Goal: Transaction & Acquisition: Purchase product/service

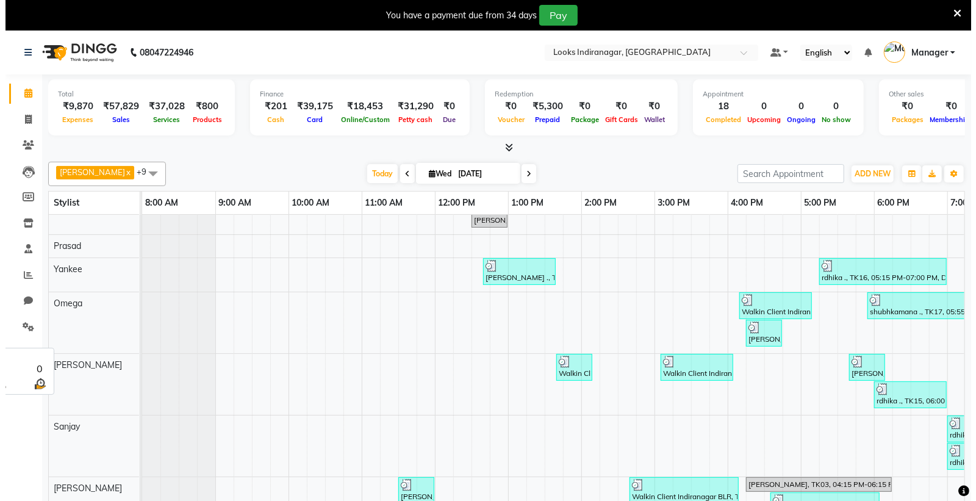
scroll to position [178, 0]
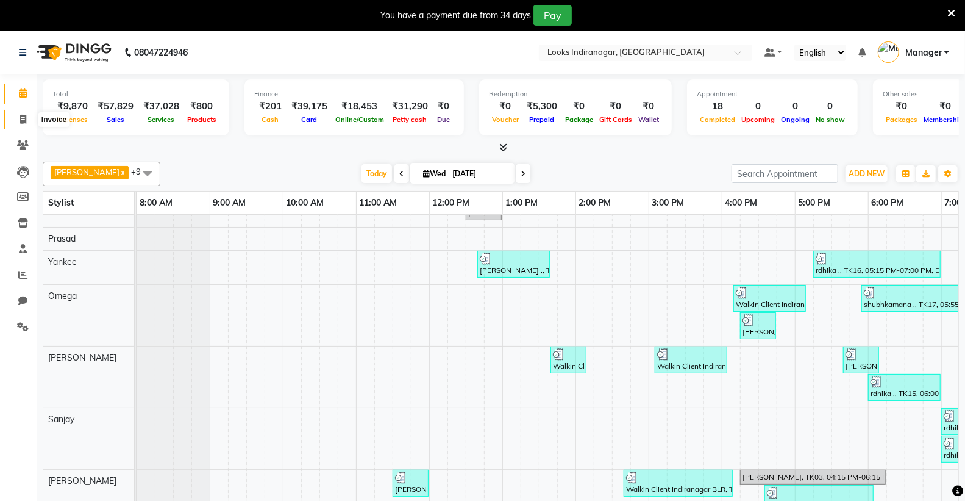
click at [20, 120] on icon at bounding box center [23, 119] width 7 height 9
select select "service"
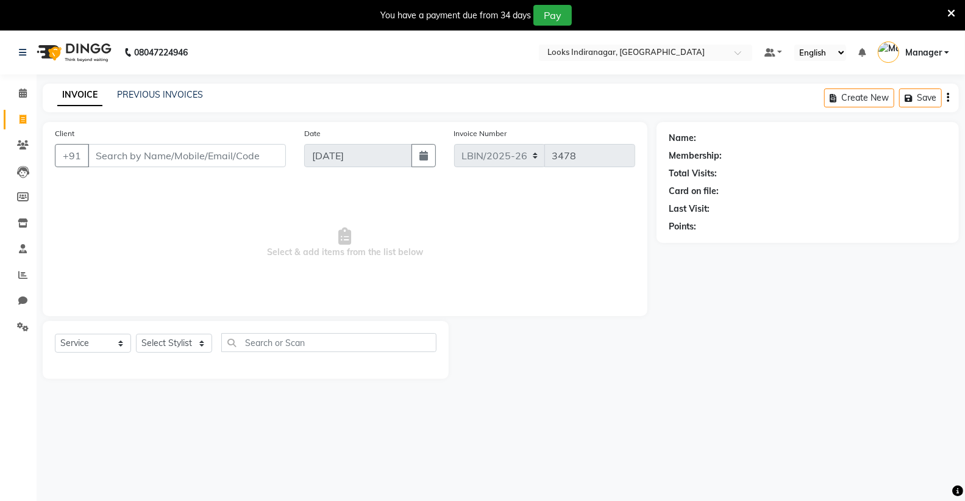
click at [154, 150] on input "Client" at bounding box center [187, 155] width 198 height 23
type input "9845412076"
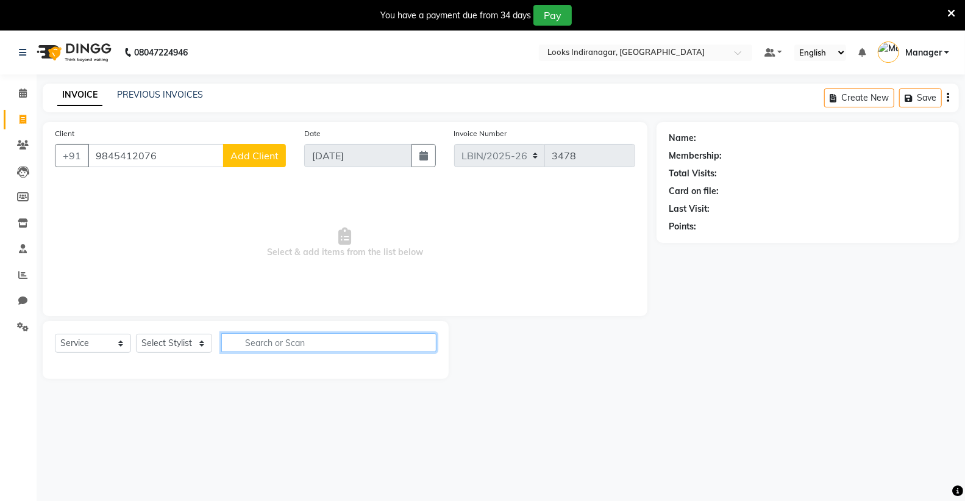
click at [277, 344] on input "text" at bounding box center [328, 342] width 215 height 19
click at [186, 338] on select "Select Stylist [PERSON_NAME] Counter_Sales [PERSON_NAME] [PERSON_NAME] Manager …" at bounding box center [174, 343] width 76 height 19
select select "87792"
click at [136, 334] on select "Select Stylist [PERSON_NAME] Counter_Sales [PERSON_NAME] [PERSON_NAME] Manager …" at bounding box center [174, 343] width 76 height 19
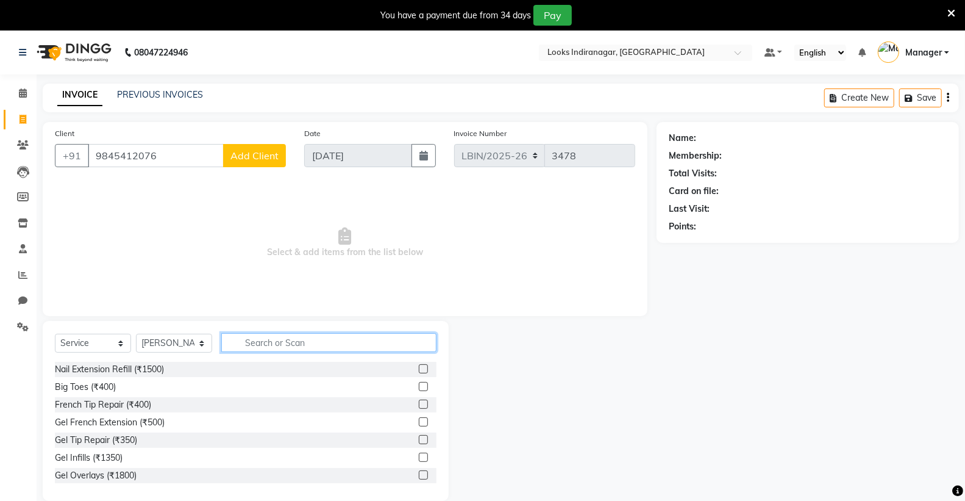
click at [362, 337] on input "text" at bounding box center [328, 342] width 215 height 19
type input "spa"
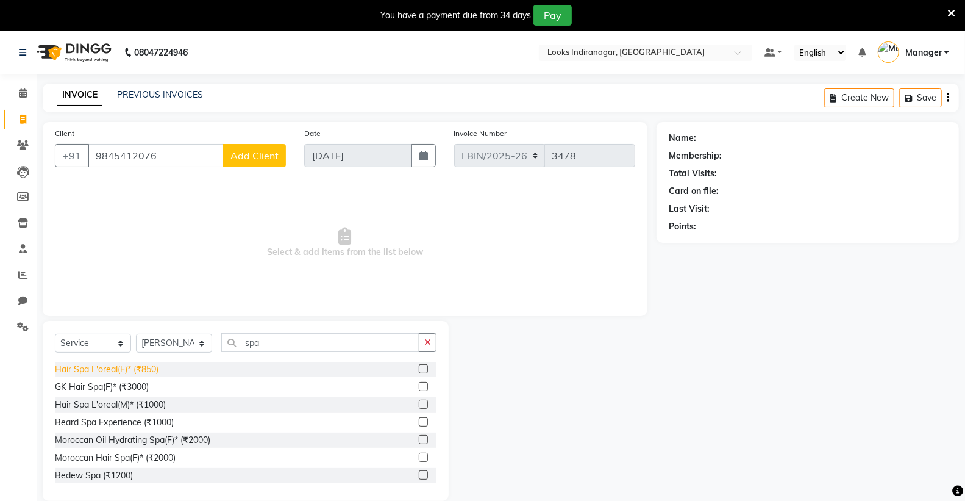
click at [118, 370] on div "Hair Spa L'oreal(F)* (₹850)" at bounding box center [107, 369] width 104 height 13
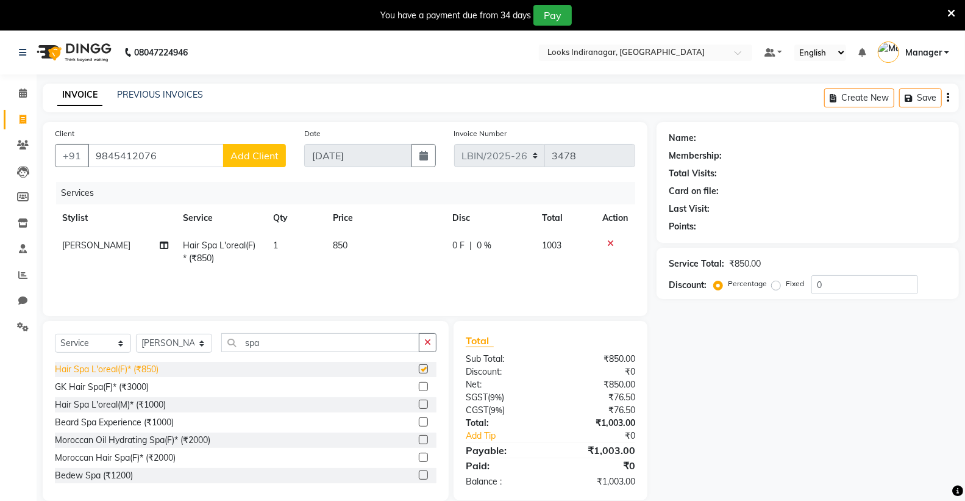
checkbox input "false"
click at [336, 241] on span "850" at bounding box center [340, 245] width 15 height 11
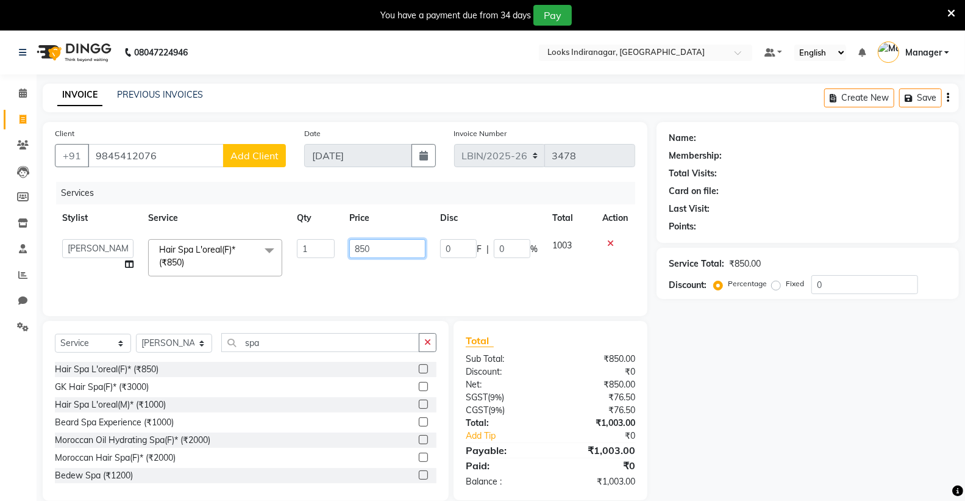
click at [393, 248] on input "850" at bounding box center [387, 248] width 76 height 19
type input "8"
type input "3"
type input "3500"
click at [245, 156] on span "Add Client" at bounding box center [255, 155] width 48 height 12
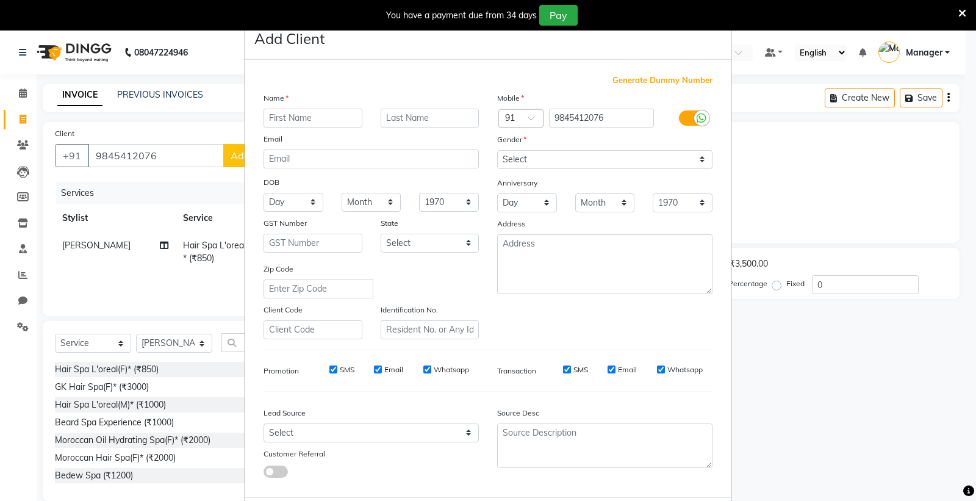
click at [297, 116] on input "text" at bounding box center [312, 118] width 99 height 19
type input "arpita"
type input "."
click at [629, 166] on select "Select Male Female Other Prefer Not To Say" at bounding box center [604, 159] width 215 height 19
select select "female"
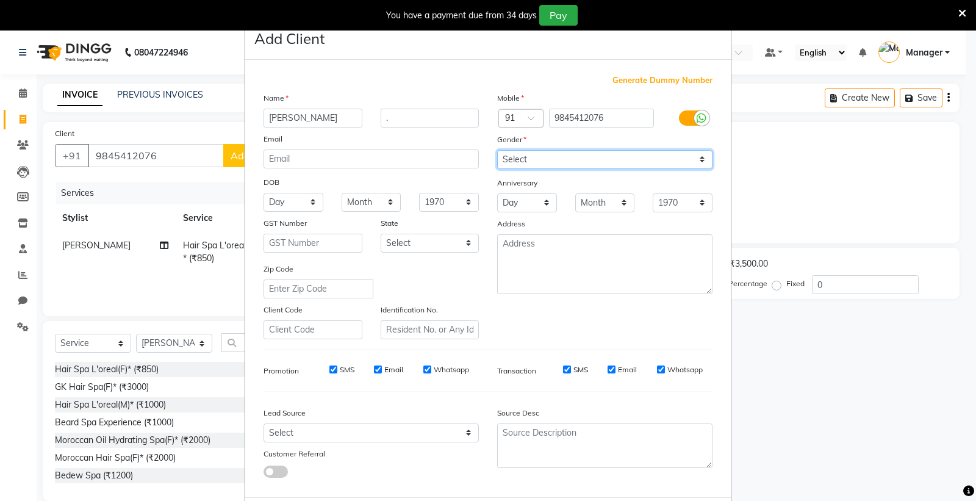
click at [497, 150] on select "Select Male Female Other Prefer Not To Say" at bounding box center [604, 159] width 215 height 19
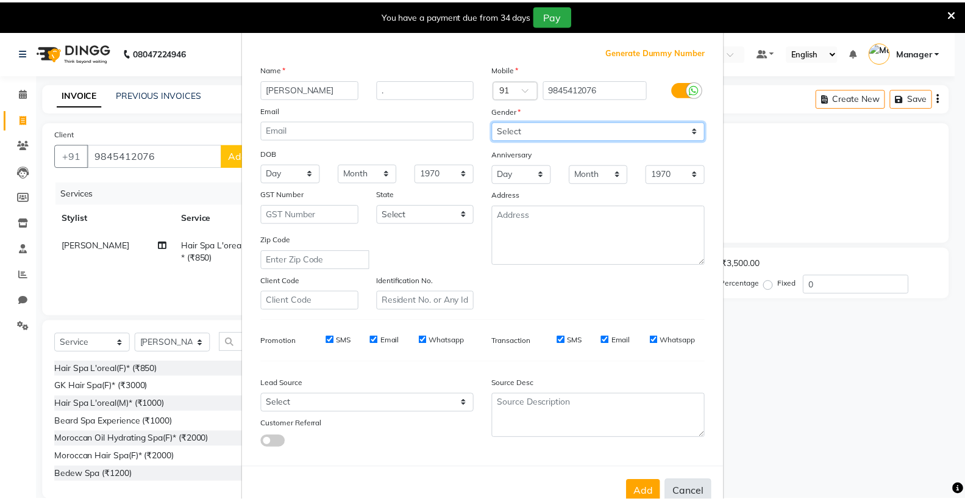
scroll to position [63, 0]
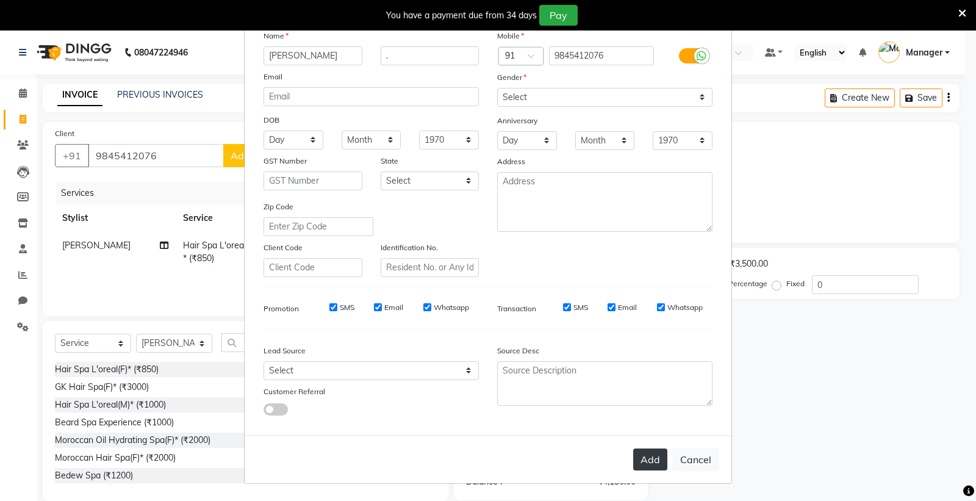
click at [649, 467] on button "Add" at bounding box center [650, 459] width 34 height 22
select select
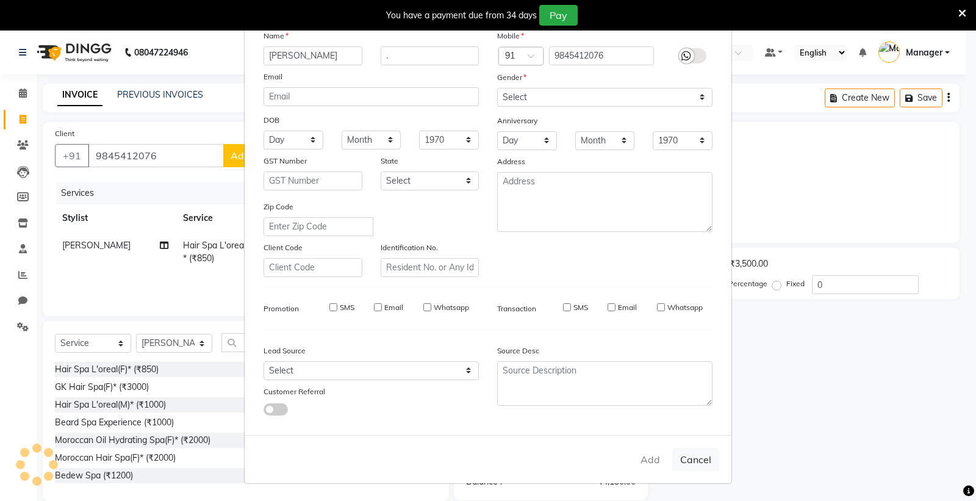
select select
checkbox input "false"
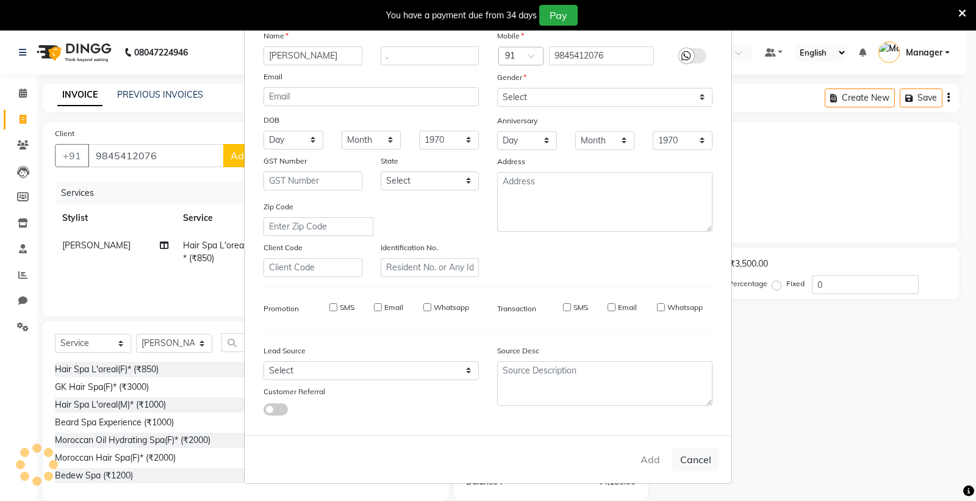
checkbox input "false"
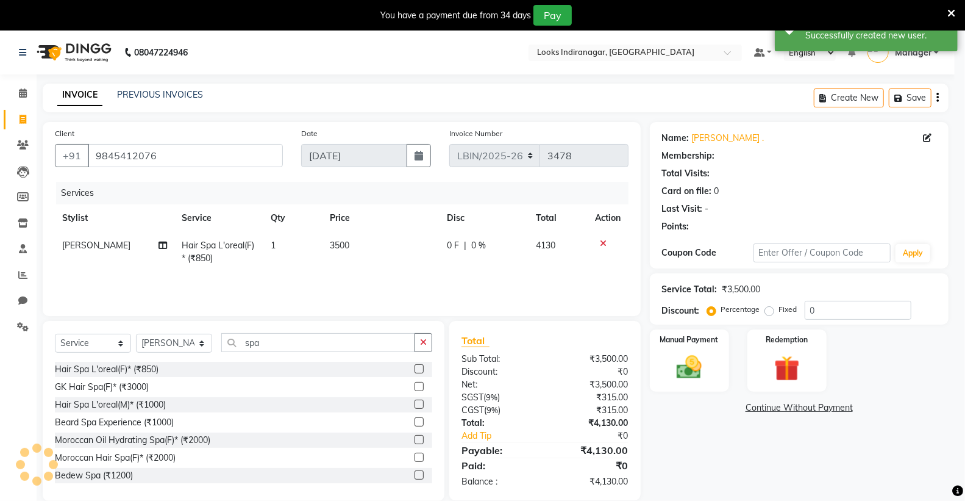
select select "1: Object"
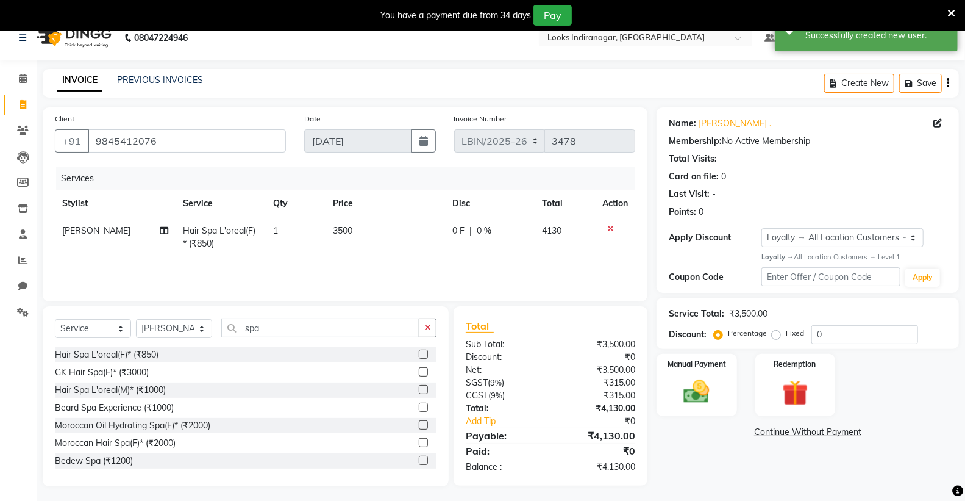
scroll to position [30, 0]
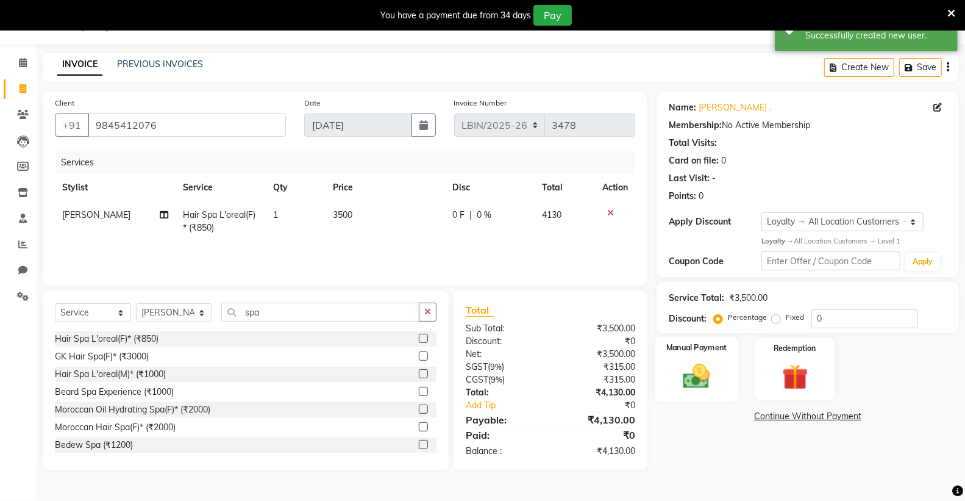
click at [690, 379] on img at bounding box center [696, 375] width 43 height 31
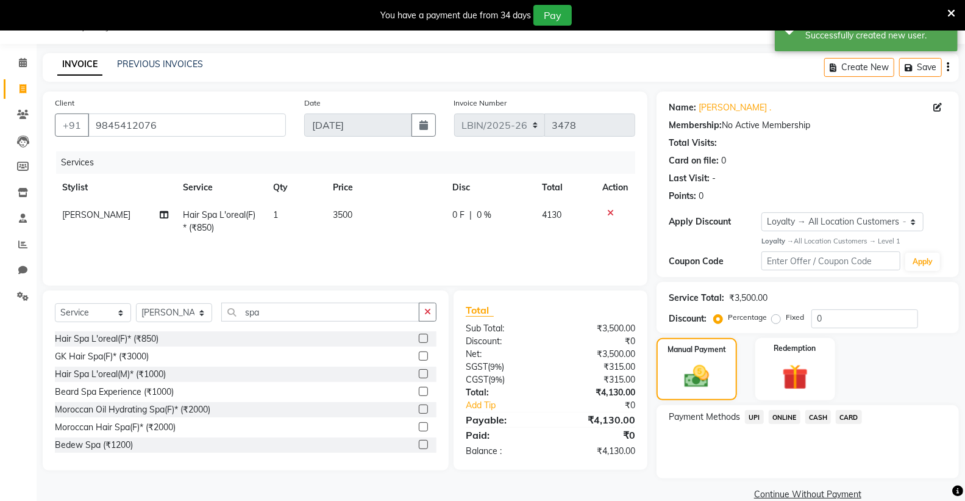
click at [754, 415] on span "UPI" at bounding box center [754, 417] width 19 height 14
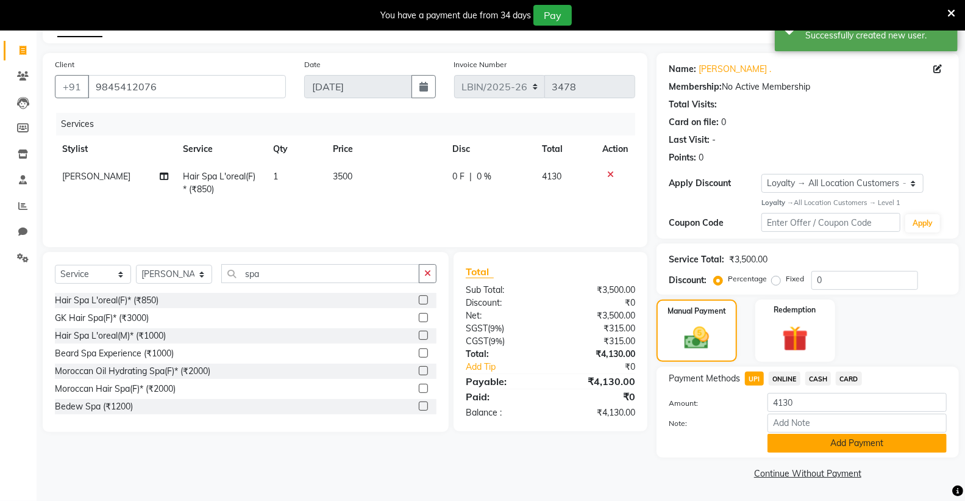
click at [820, 441] on button "Add Payment" at bounding box center [857, 443] width 179 height 19
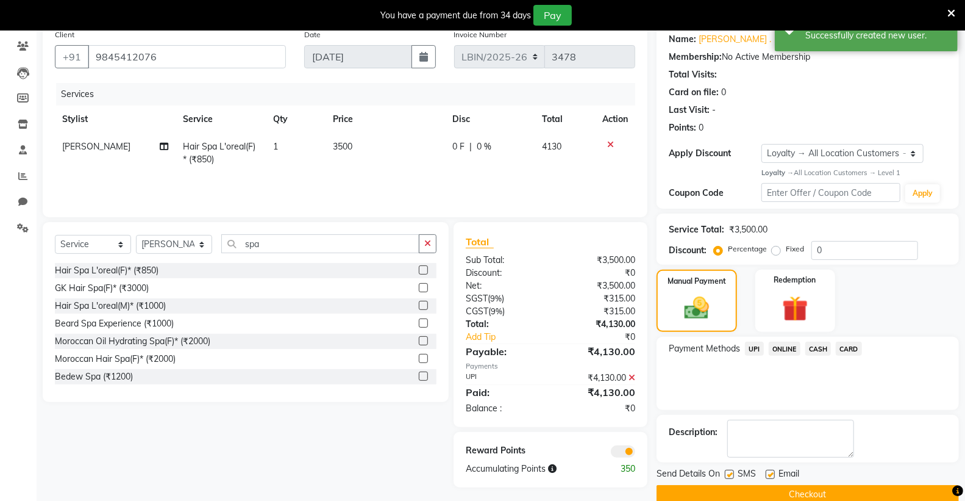
scroll to position [120, 0]
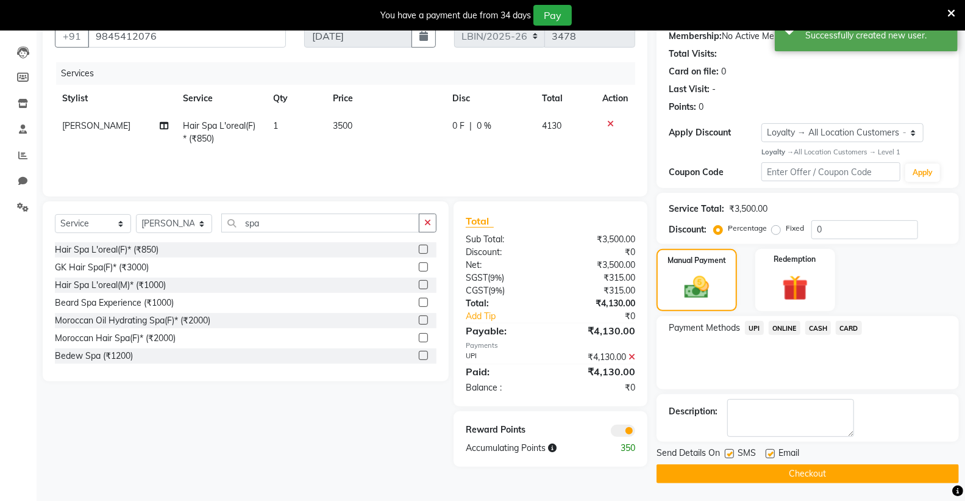
click at [745, 464] on button "Checkout" at bounding box center [808, 473] width 302 height 19
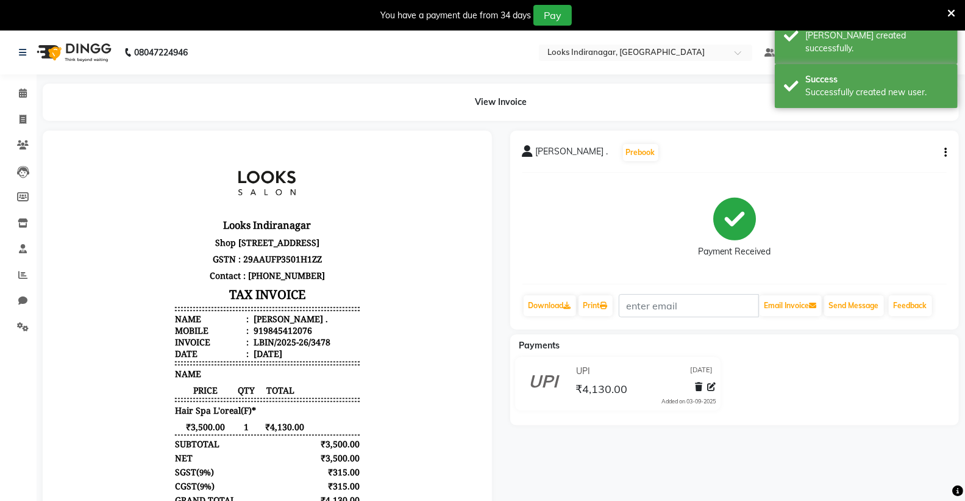
click at [53, 49] on img at bounding box center [73, 52] width 84 height 34
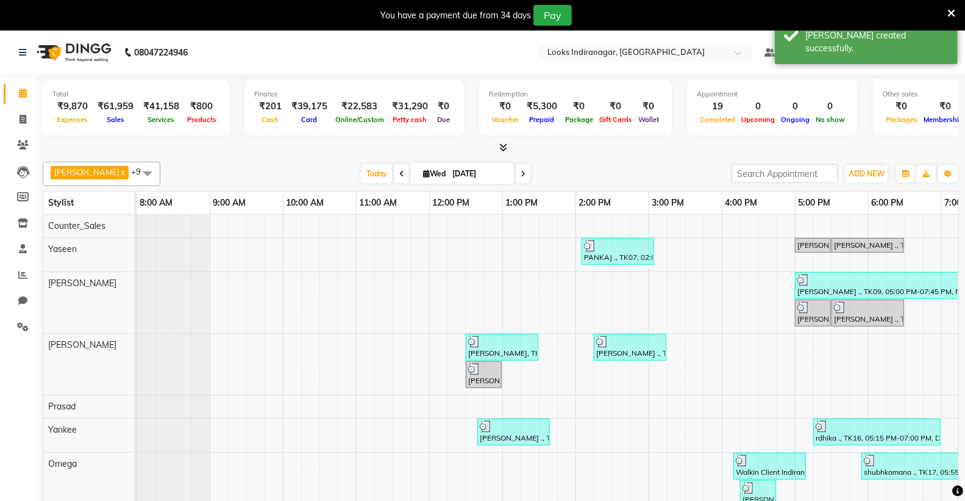
click at [473, 174] on input "[DATE]" at bounding box center [479, 174] width 61 height 18
select select "9"
select select "2025"
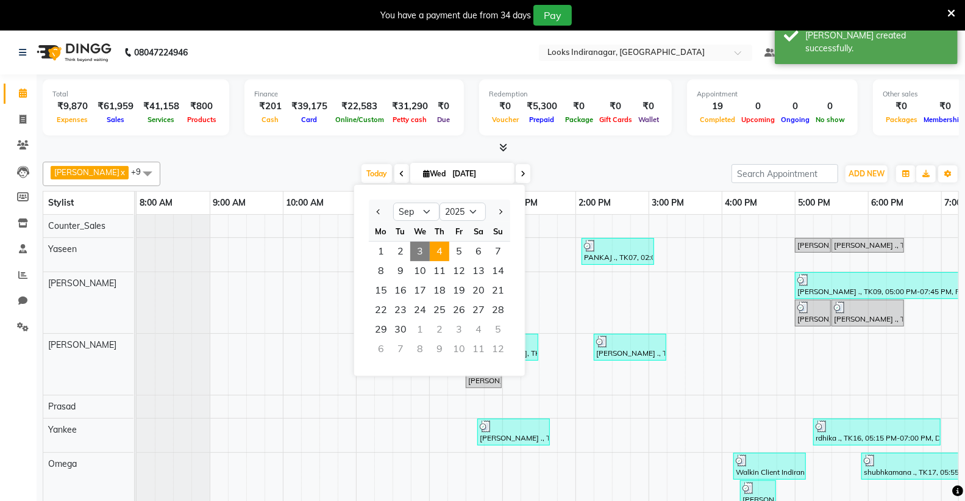
click at [431, 254] on div "1 2 3 4 5 6 7" at bounding box center [439, 251] width 141 height 20
click at [440, 252] on span "4" at bounding box center [440, 251] width 20 height 20
type input "04-09-2025"
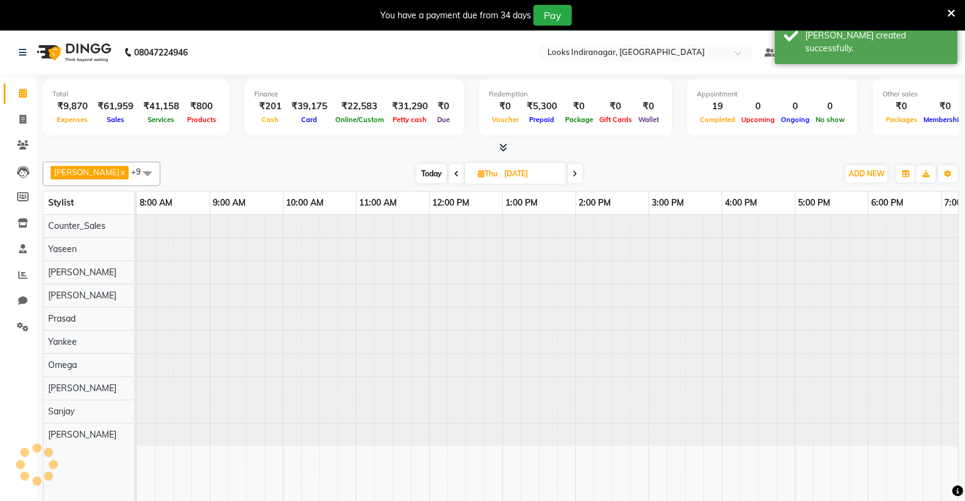
scroll to position [0, 129]
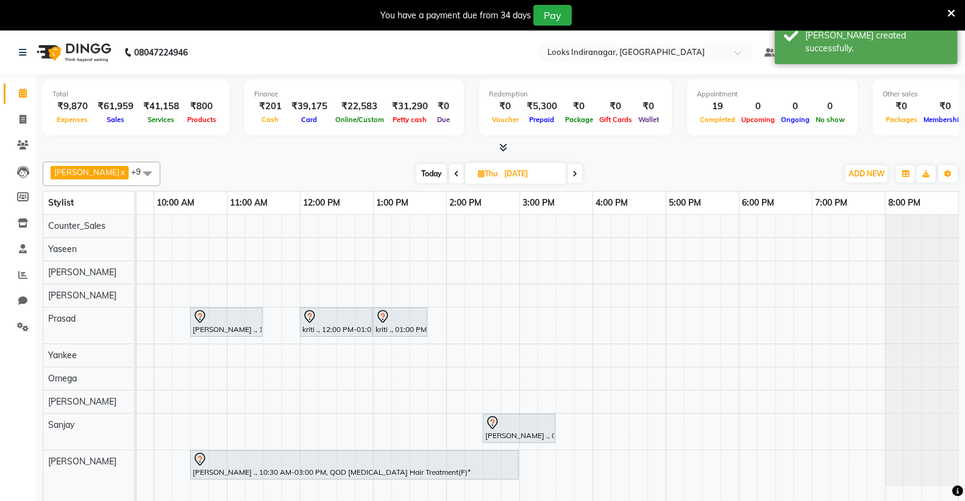
click at [501, 177] on input "04-09-2025" at bounding box center [531, 174] width 61 height 18
select select "9"
select select "2025"
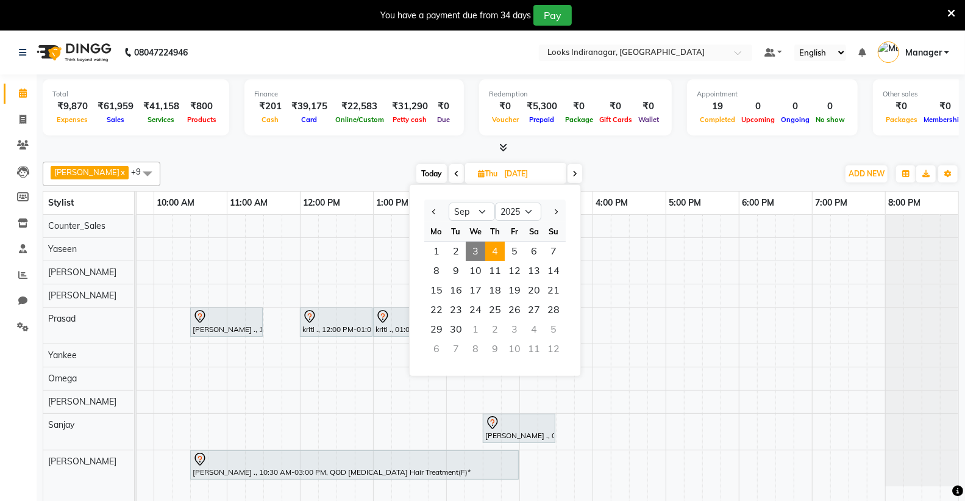
click at [477, 250] on span "3" at bounding box center [476, 251] width 20 height 20
type input "[DATE]"
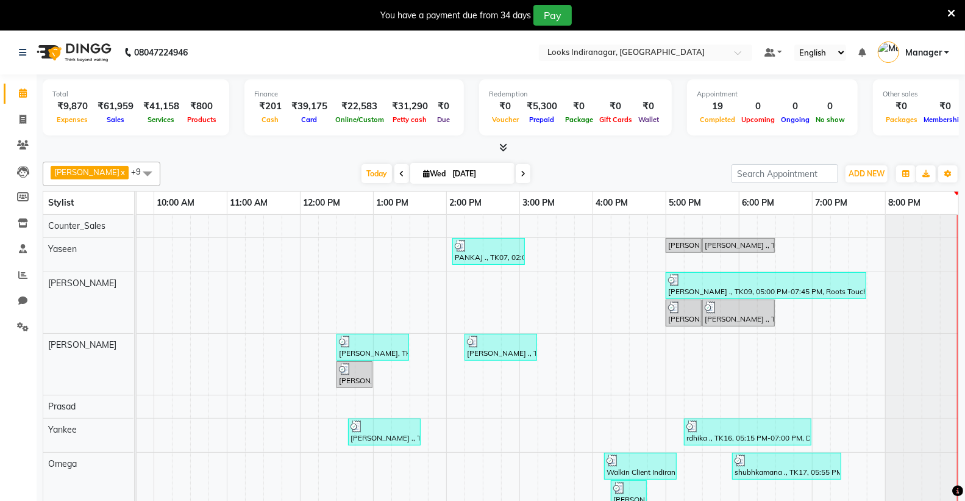
click at [338, 72] on nav "08047224946 Select Location × Looks Indiranagar, Bengaluru Default Panel My Pan…" at bounding box center [482, 52] width 965 height 44
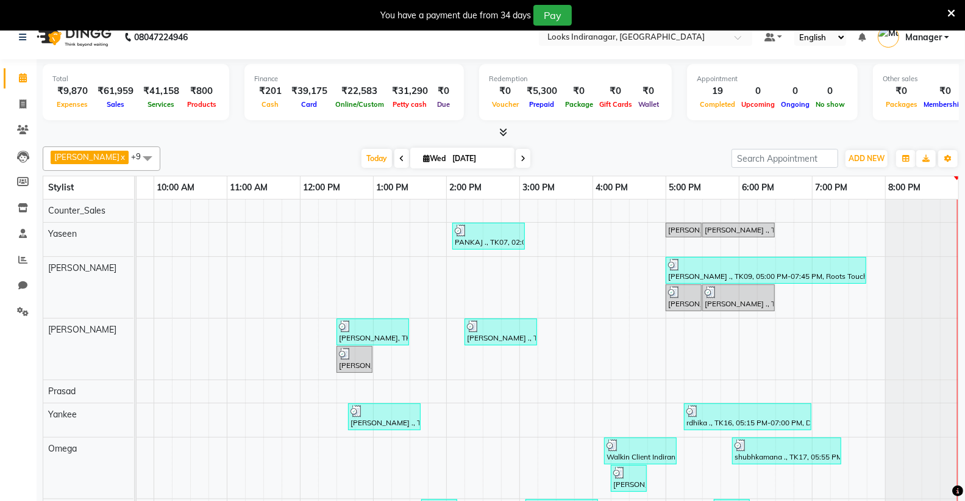
scroll to position [0, 0]
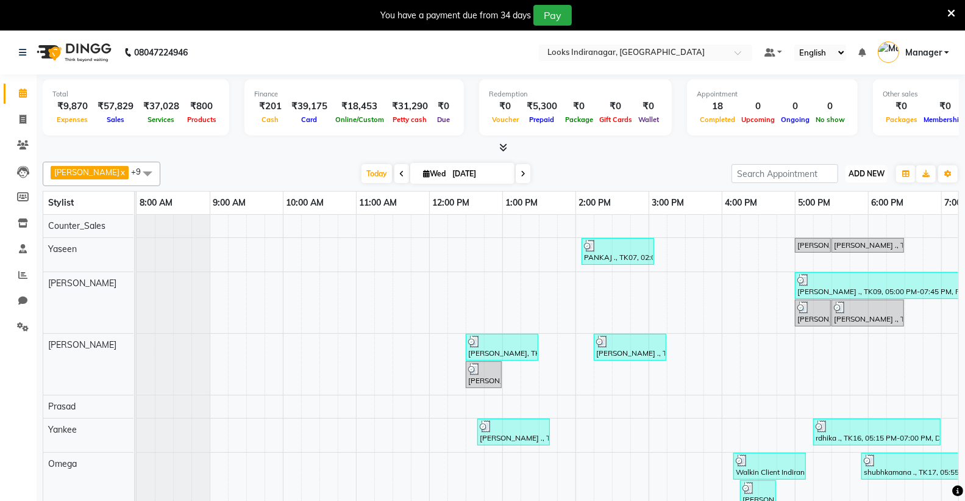
click at [875, 175] on span "ADD NEW" at bounding box center [867, 173] width 36 height 9
click at [843, 227] on link "Add Expense" at bounding box center [839, 228] width 96 height 16
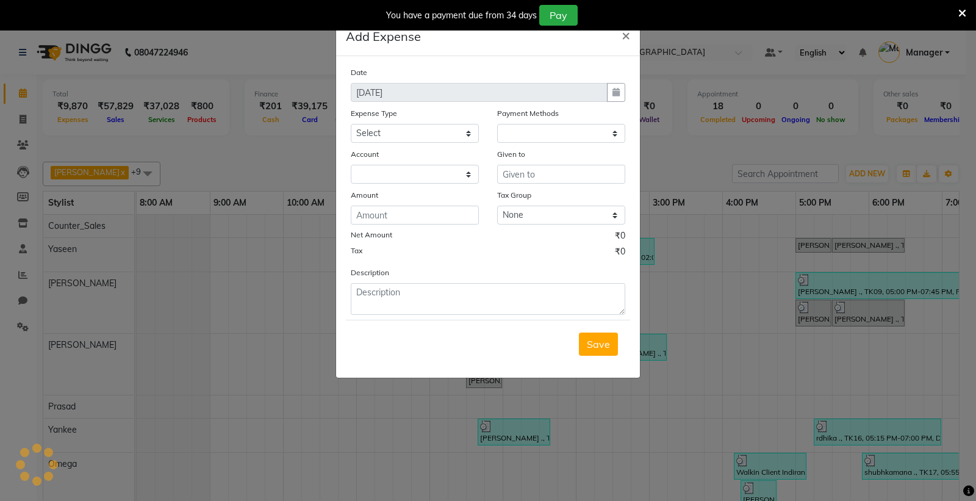
select select "1"
select select "7972"
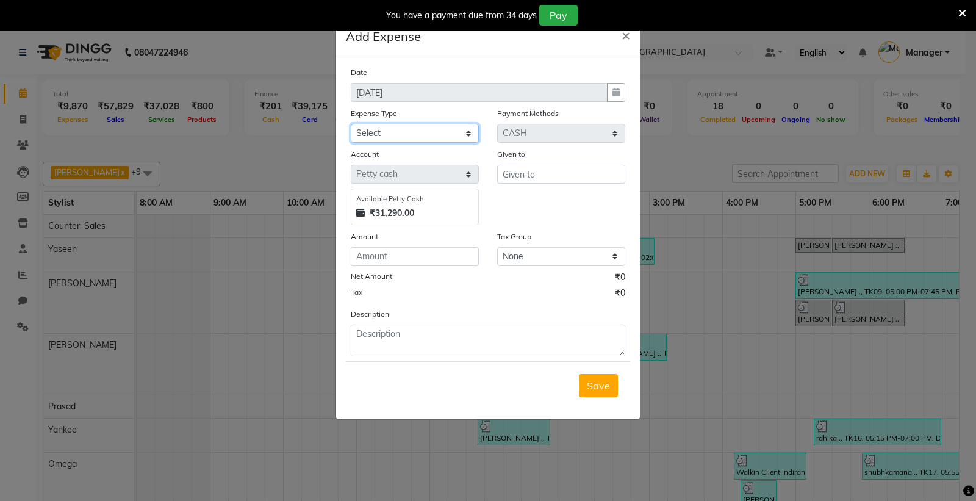
click at [402, 129] on select "Select Bank Deposit Blinkit Cash Handover CLIENT Client ordered food Client Ref…" at bounding box center [415, 133] width 128 height 19
select select "24169"
click at [351, 124] on select "Select Bank Deposit Blinkit Cash Handover CLIENT Client ordered food Client Ref…" at bounding box center [415, 133] width 128 height 19
click at [534, 172] on input "text" at bounding box center [561, 174] width 128 height 19
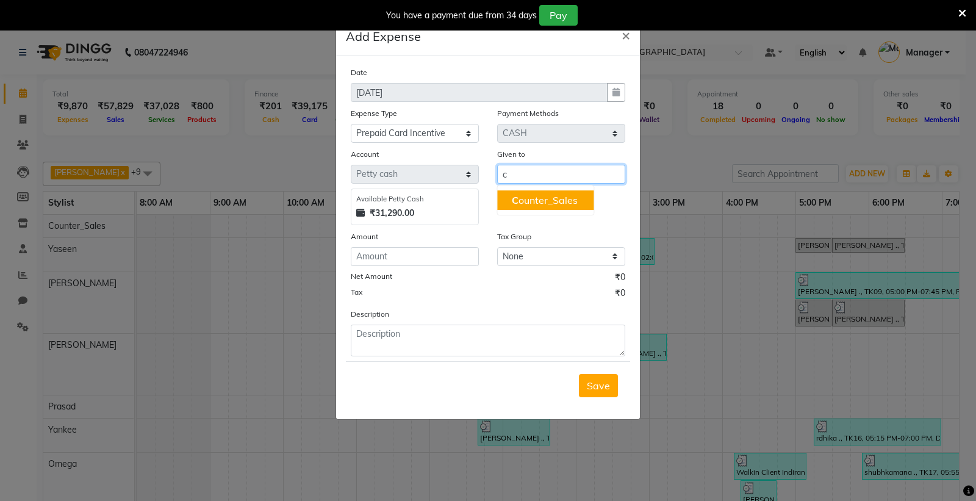
click at [565, 199] on ngb-highlight "C ounter_Sales" at bounding box center [545, 200] width 66 height 12
type input "Counter_Sales"
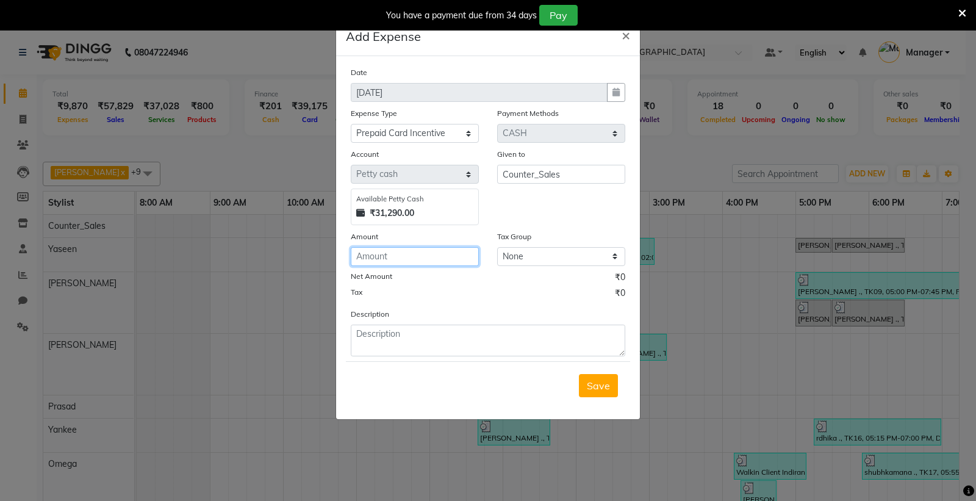
click at [441, 252] on input "number" at bounding box center [415, 256] width 128 height 19
type input "500"
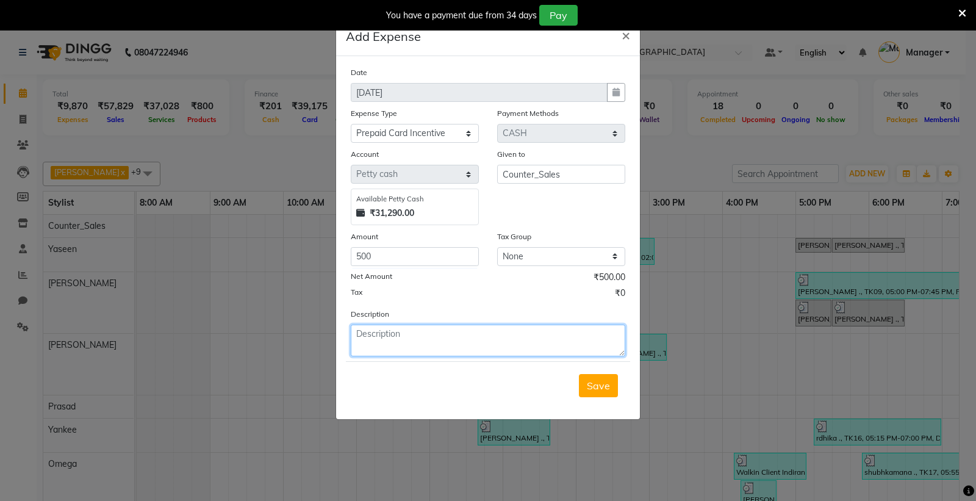
click at [498, 351] on textarea at bounding box center [488, 340] width 274 height 32
type textarea "[PERSON_NAME]"
click at [600, 387] on span "Save" at bounding box center [598, 385] width 23 height 12
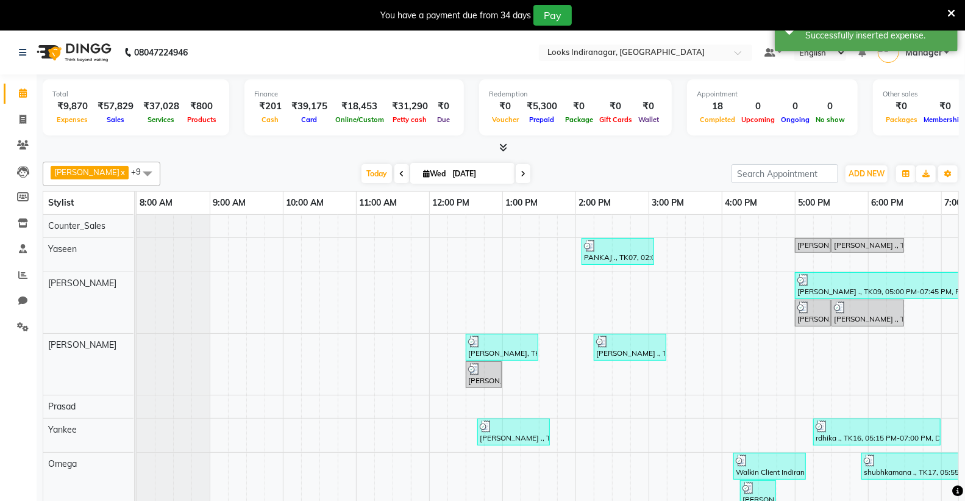
click at [395, 177] on span at bounding box center [402, 173] width 15 height 19
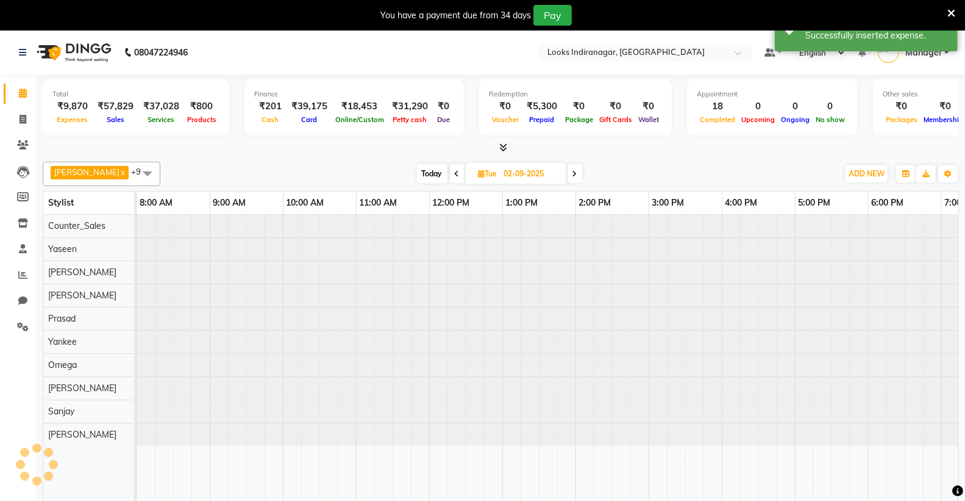
scroll to position [0, 129]
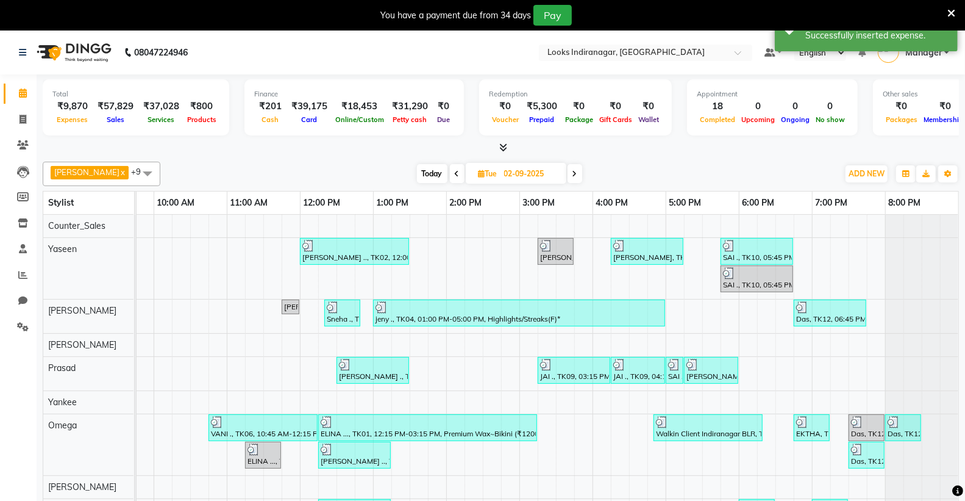
click at [573, 175] on icon at bounding box center [575, 173] width 5 height 7
type input "[DATE]"
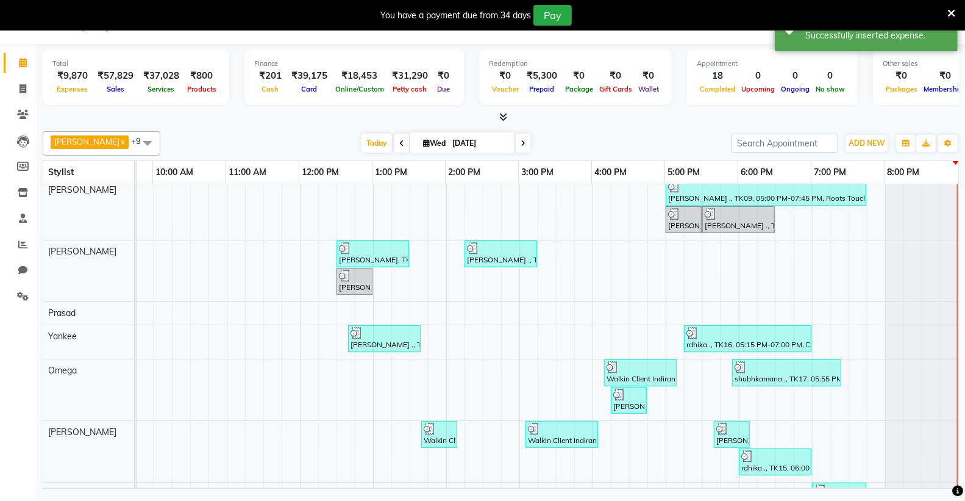
scroll to position [0, 0]
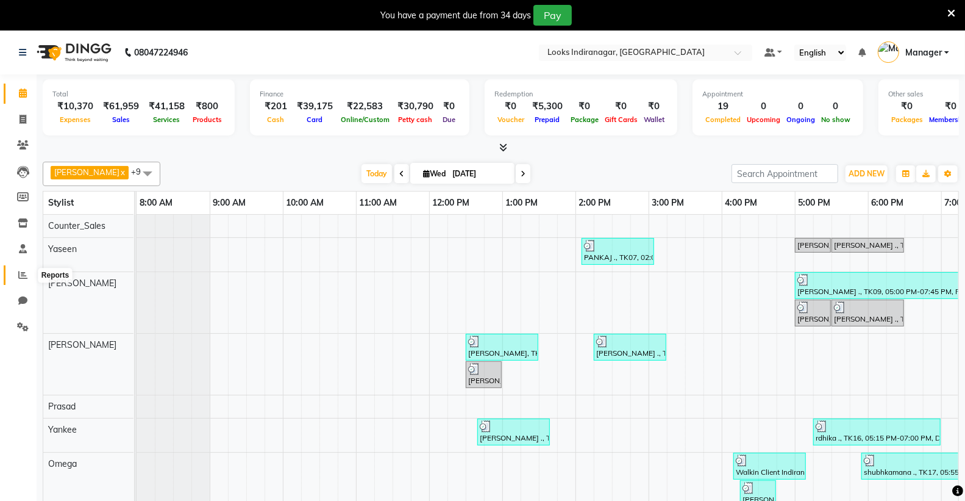
click at [18, 274] on icon at bounding box center [22, 274] width 9 height 9
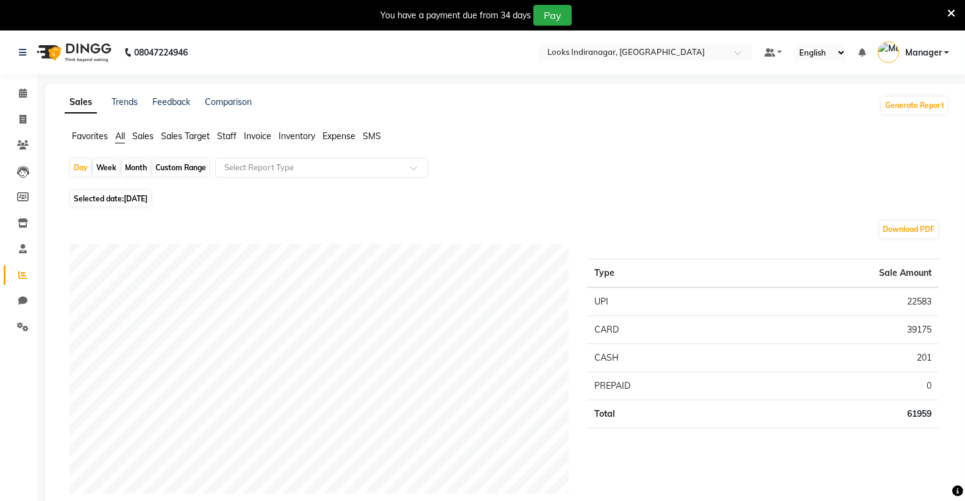
click at [273, 178] on div "Day Week Month Custom Range Select Report Type" at bounding box center [507, 172] width 874 height 29
click at [282, 171] on input "text" at bounding box center [310, 168] width 176 height 12
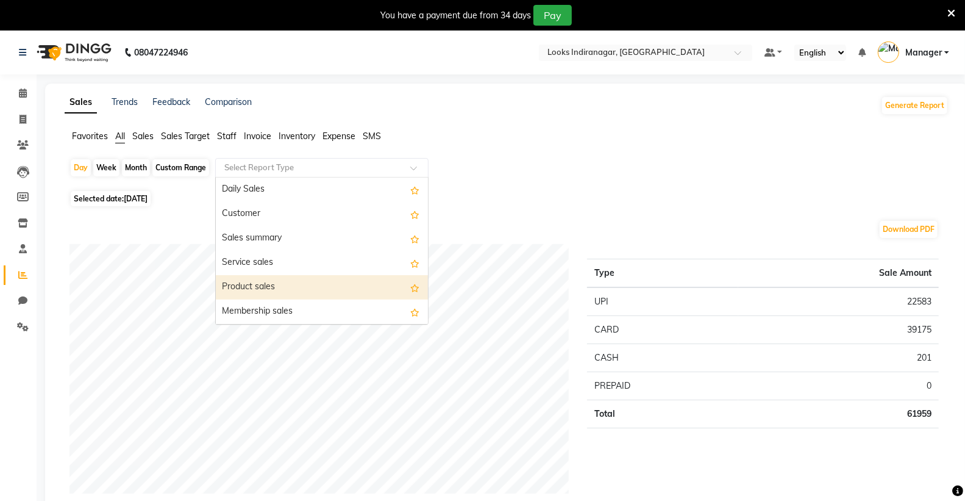
click at [255, 288] on div "Product sales" at bounding box center [322, 287] width 212 height 24
select select "full_report"
select select "csv"
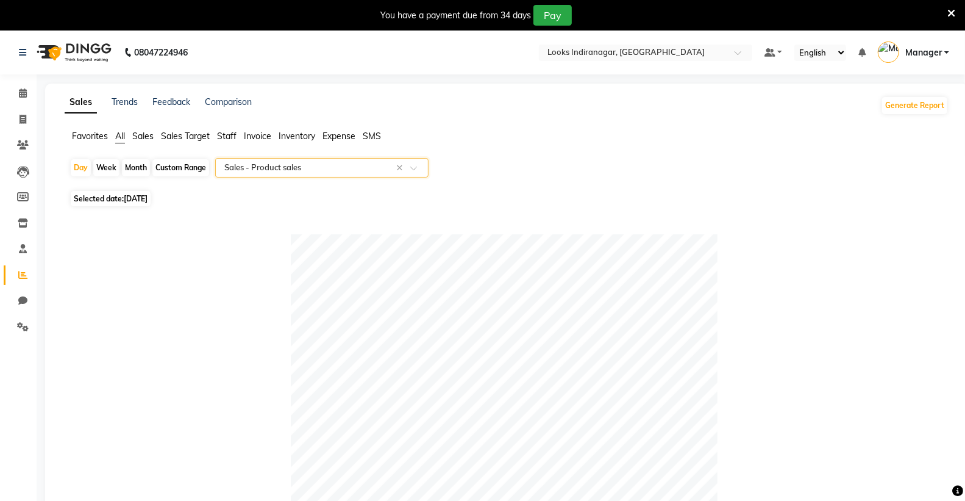
click at [96, 46] on img at bounding box center [73, 52] width 84 height 34
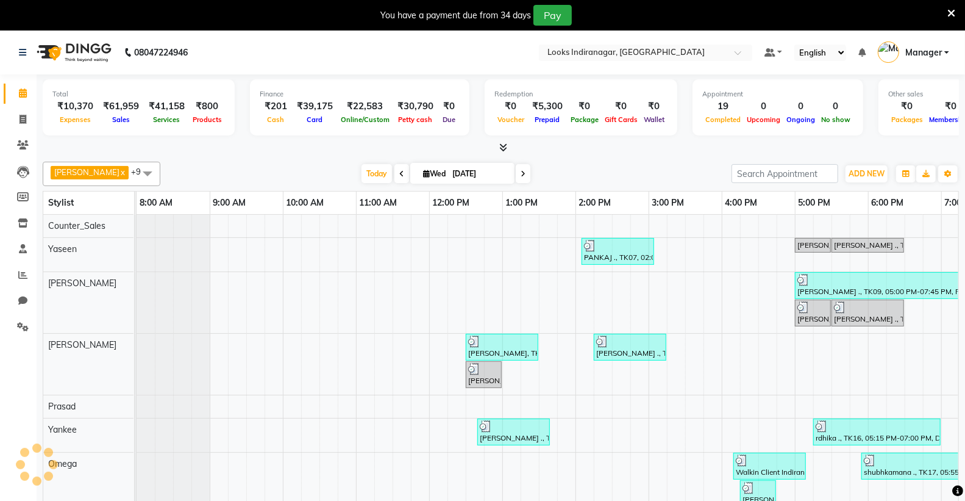
scroll to position [0, 129]
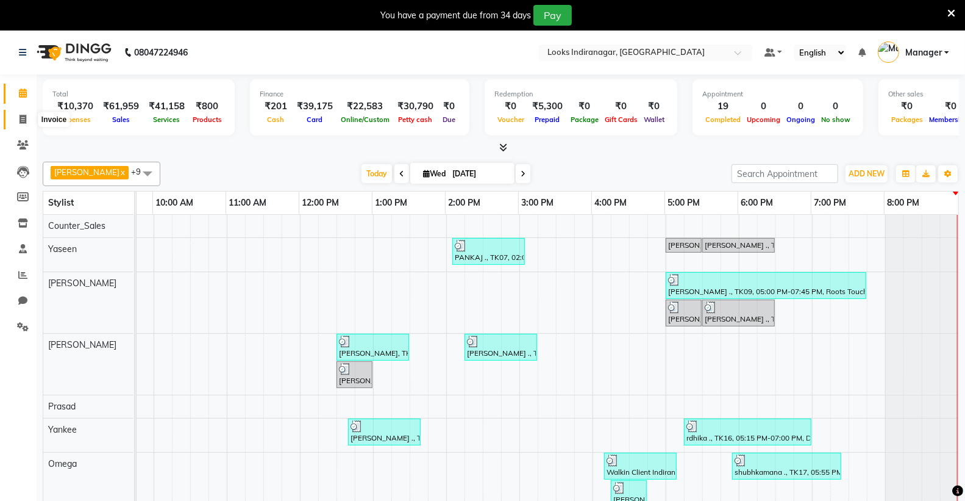
click at [20, 121] on icon at bounding box center [23, 119] width 7 height 9
select select "service"
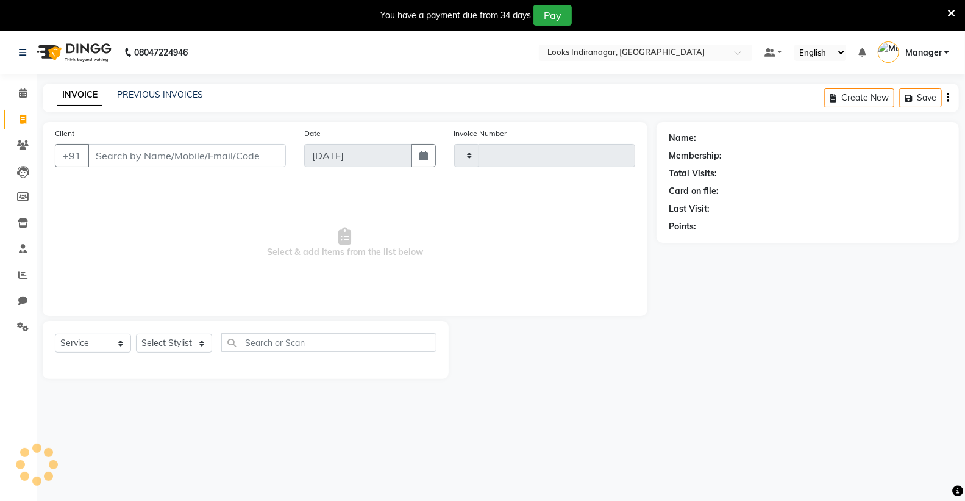
type input "3479"
select select "8708"
click at [179, 160] on input "Client" at bounding box center [187, 155] width 198 height 23
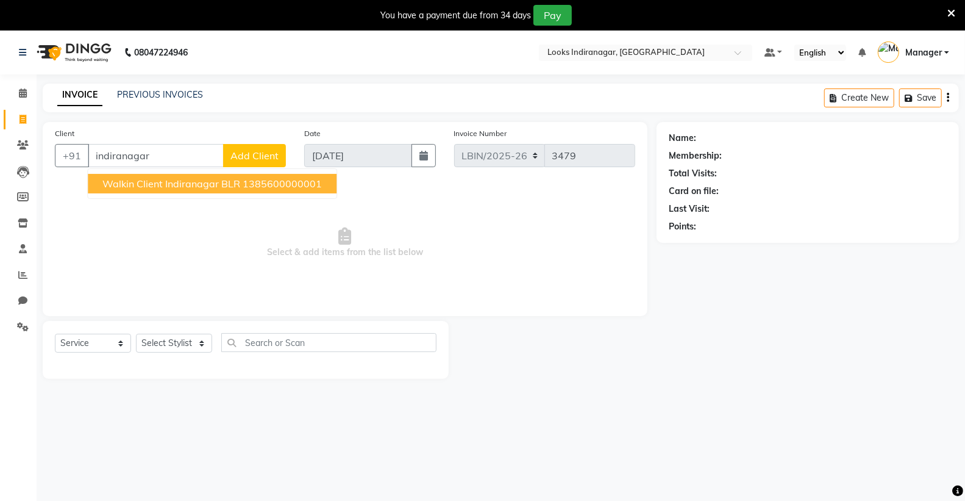
click at [218, 179] on span "Walkin Client Indiranagar BLR" at bounding box center [171, 183] width 138 height 12
type input "1385600000001"
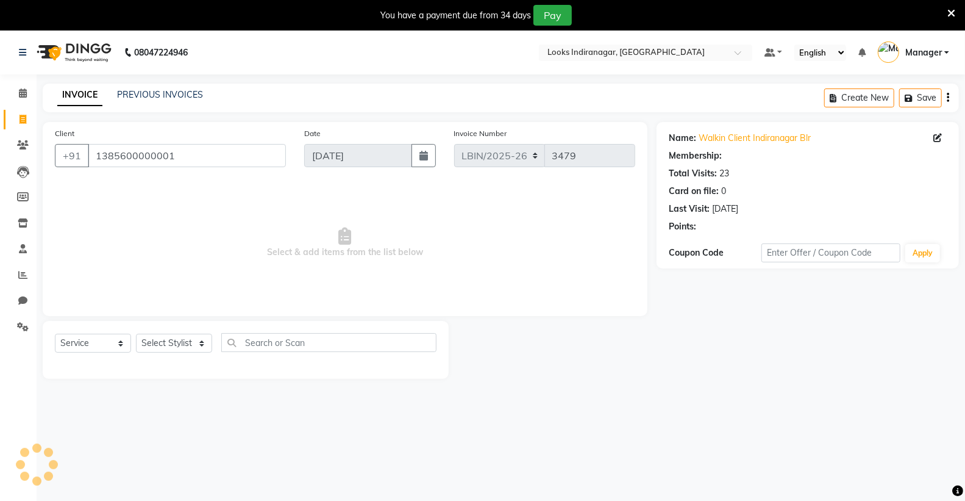
select select "1: Object"
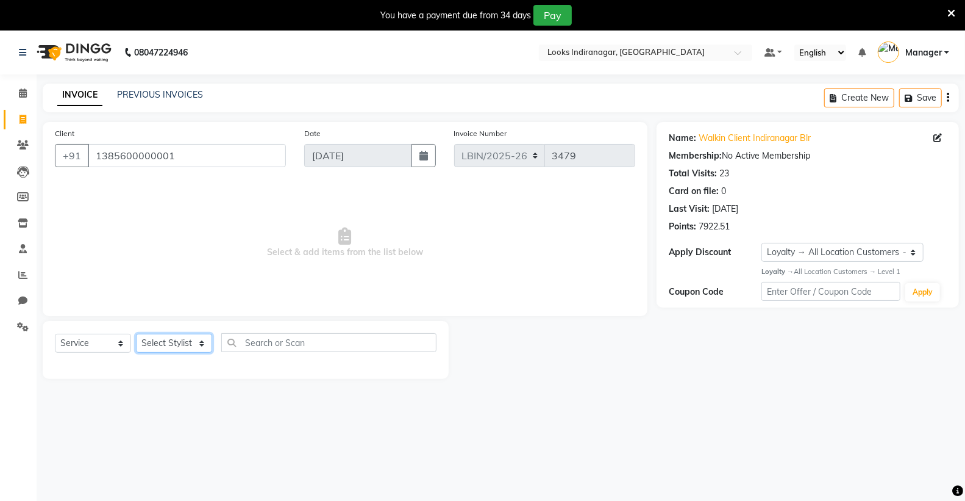
click at [184, 345] on select "Select Stylist [PERSON_NAME] Counter_Sales [PERSON_NAME] [PERSON_NAME] Manager …" at bounding box center [174, 343] width 76 height 19
select select "87783"
click at [136, 334] on select "Select Stylist [PERSON_NAME] Counter_Sales [PERSON_NAME] [PERSON_NAME] Manager …" at bounding box center [174, 343] width 76 height 19
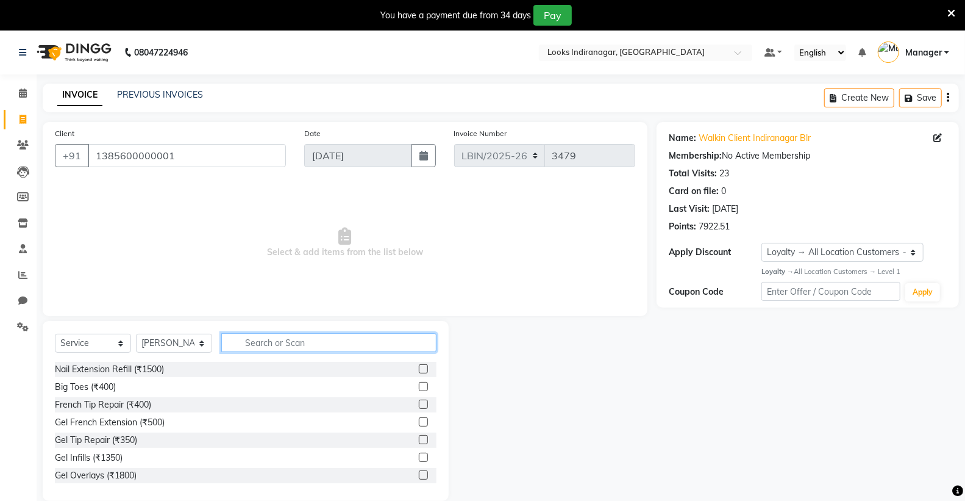
click at [291, 346] on input "text" at bounding box center [328, 342] width 215 height 19
type input "cut"
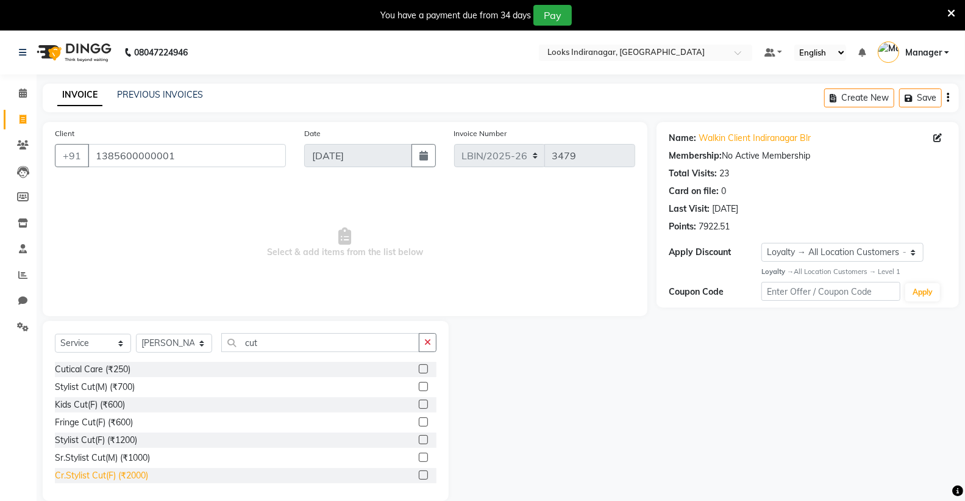
click at [142, 479] on div "Cr.Stylist Cut(F) (₹2000)" at bounding box center [101, 475] width 93 height 13
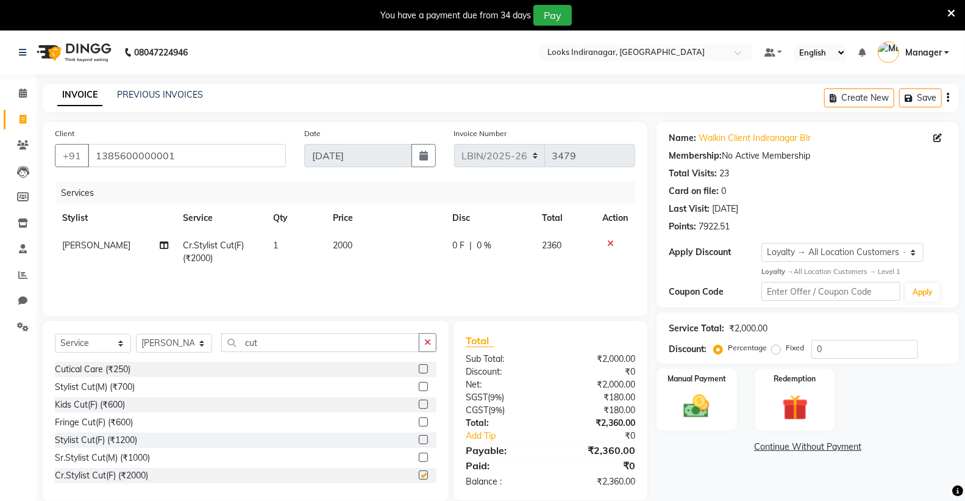
checkbox input "false"
click at [344, 242] on td "2000" at bounding box center [386, 252] width 120 height 40
select select "87783"
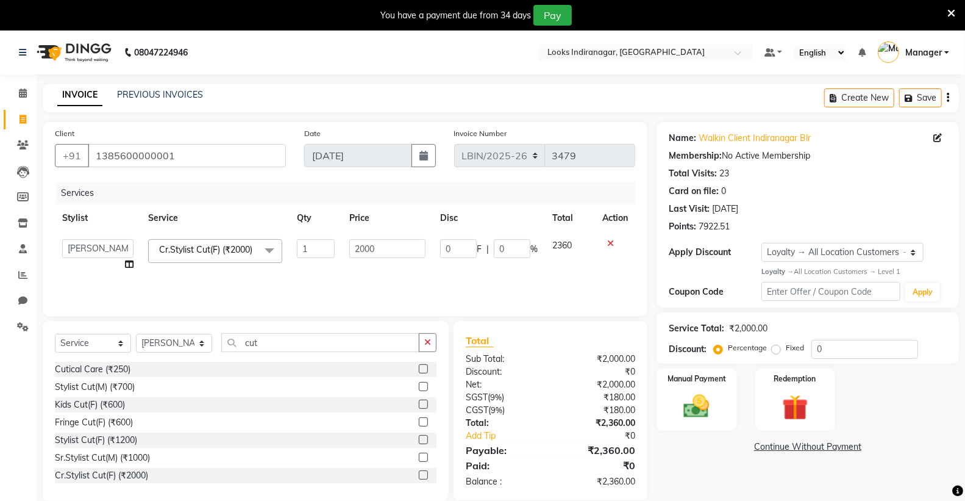
click at [343, 244] on td "2000" at bounding box center [387, 255] width 91 height 46
drag, startPoint x: 368, startPoint y: 249, endPoint x: 423, endPoint y: 290, distance: 67.9
click at [372, 249] on input "2000" at bounding box center [387, 248] width 76 height 19
type input "1800"
click at [467, 276] on div "Services Stylist Service Qty Price Disc Total Action [PERSON_NAME] Counter_Sale…" at bounding box center [345, 243] width 581 height 122
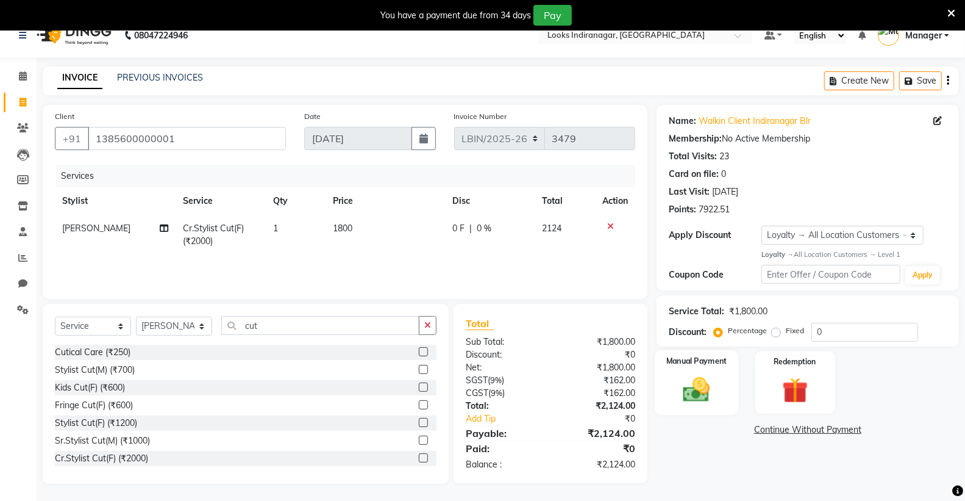
scroll to position [30, 0]
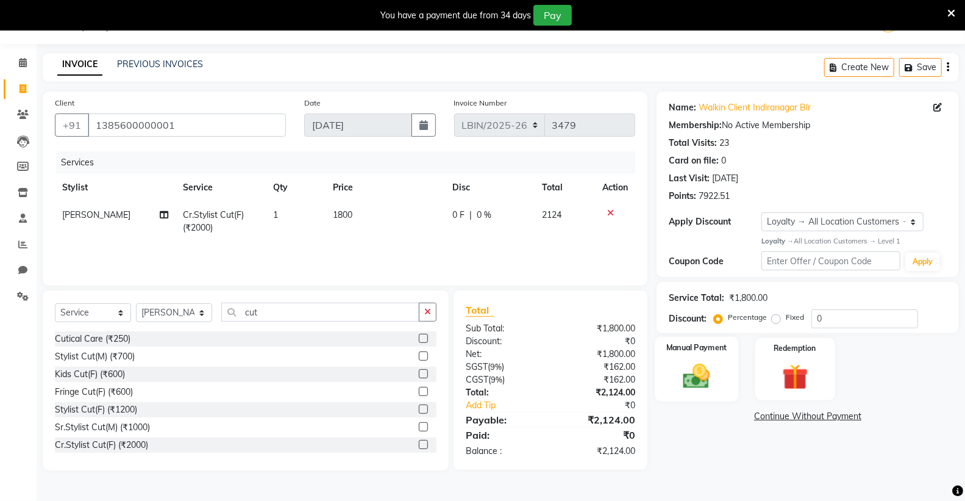
click at [706, 379] on img at bounding box center [696, 375] width 43 height 31
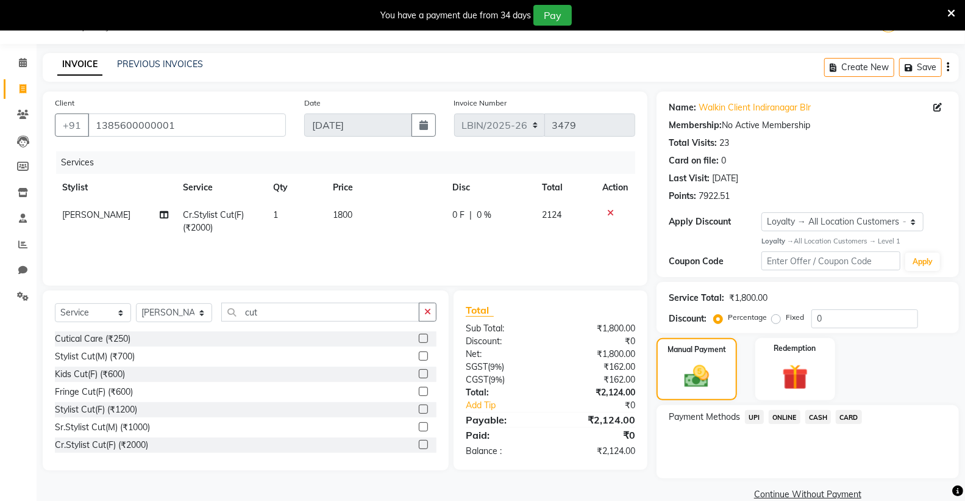
click at [756, 413] on span "UPI" at bounding box center [754, 417] width 19 height 14
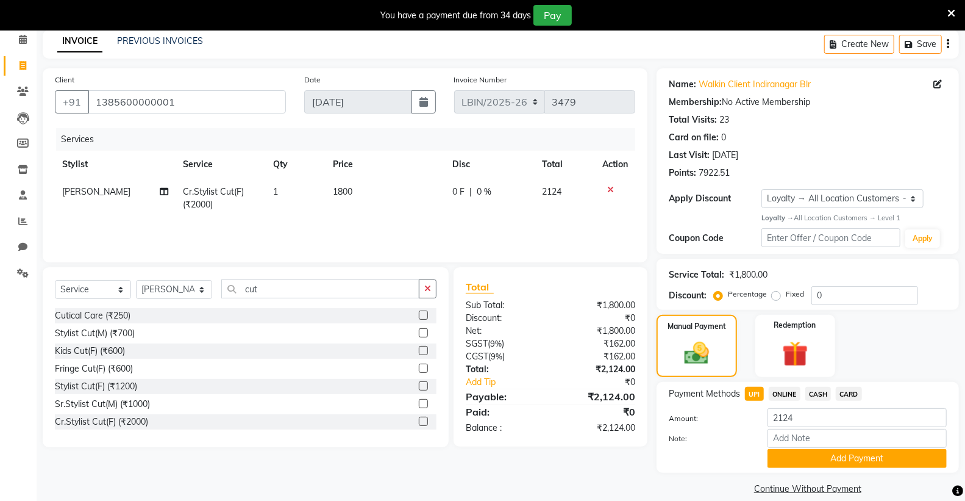
scroll to position [69, 0]
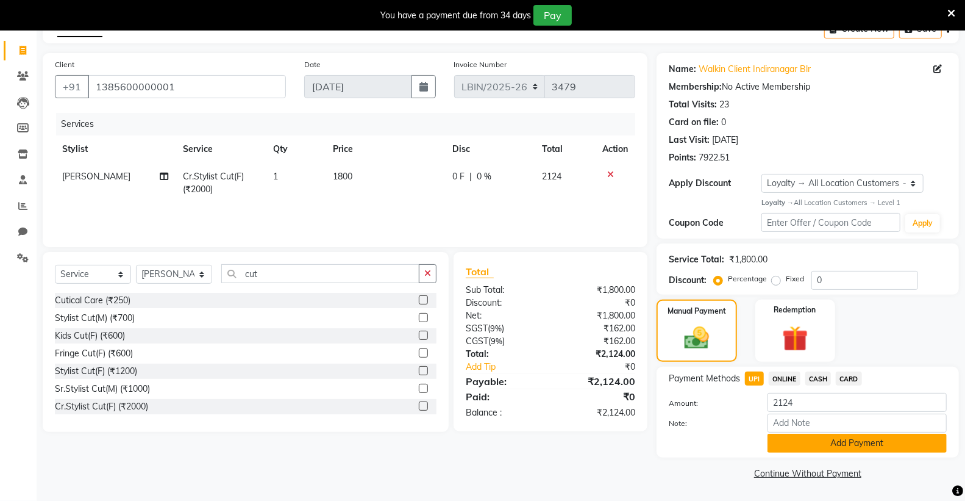
click at [825, 447] on button "Add Payment" at bounding box center [857, 443] width 179 height 19
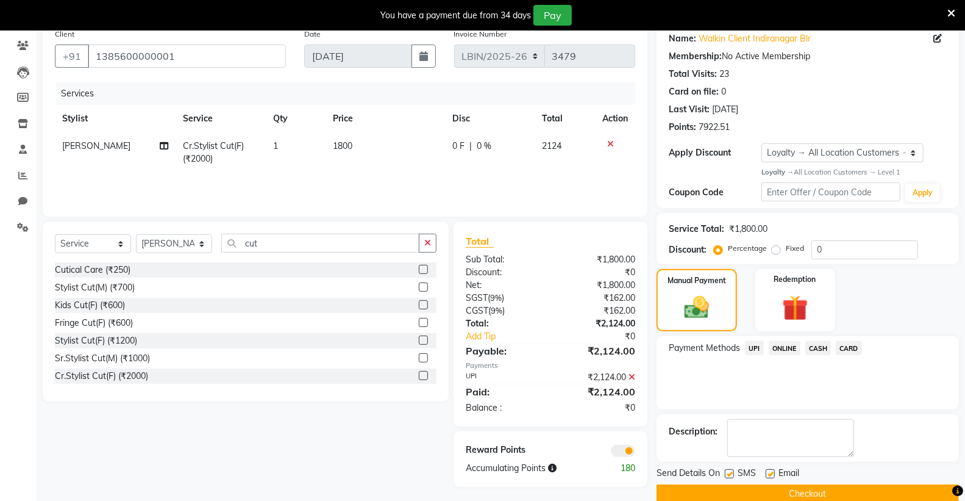
scroll to position [120, 0]
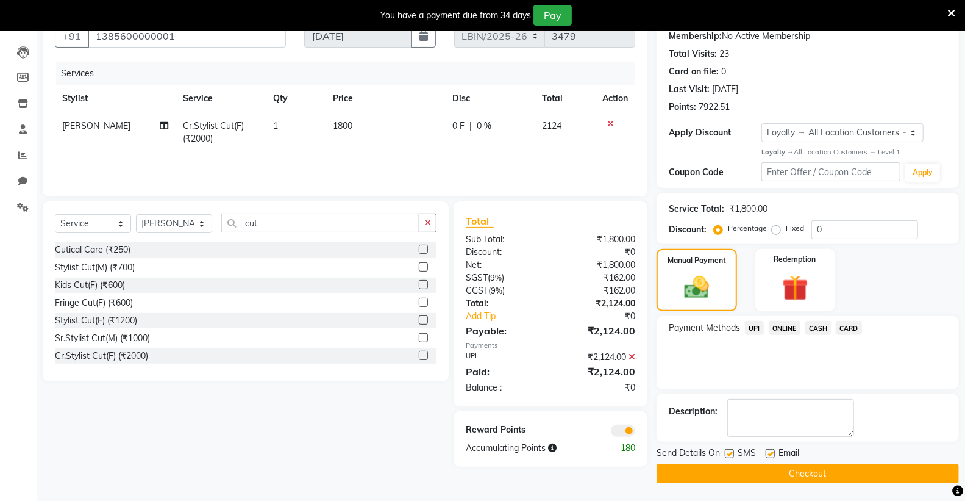
click at [763, 470] on button "Checkout" at bounding box center [808, 473] width 302 height 19
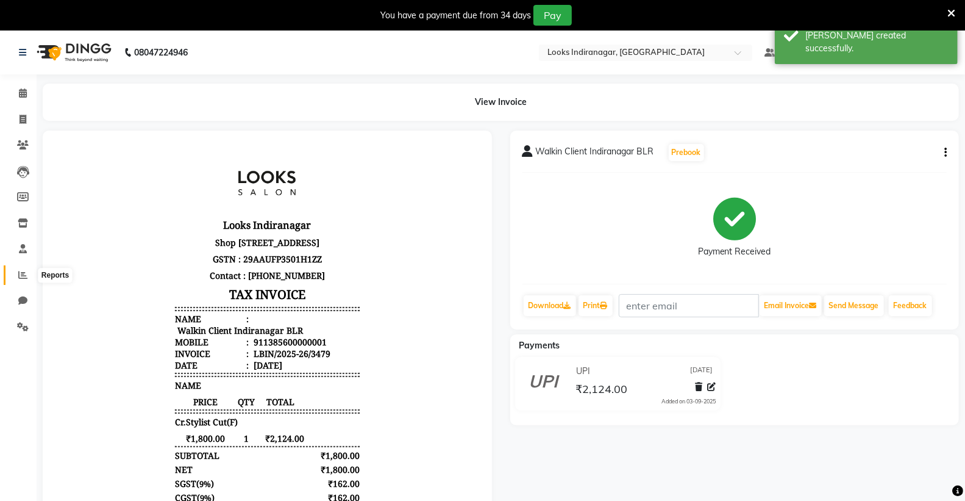
click at [24, 274] on icon at bounding box center [22, 274] width 9 height 9
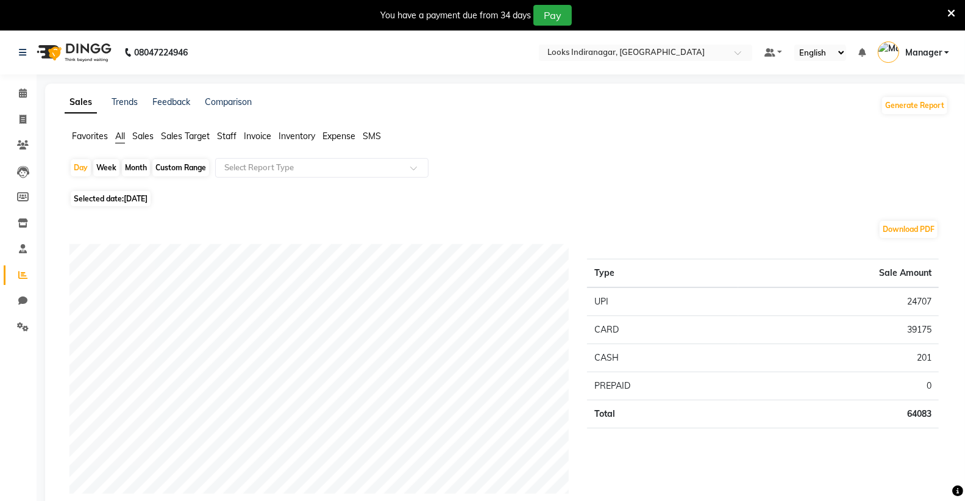
click at [120, 137] on span "All" at bounding box center [120, 135] width 10 height 11
click at [78, 165] on div "Day" at bounding box center [81, 167] width 20 height 17
select select "9"
select select "2025"
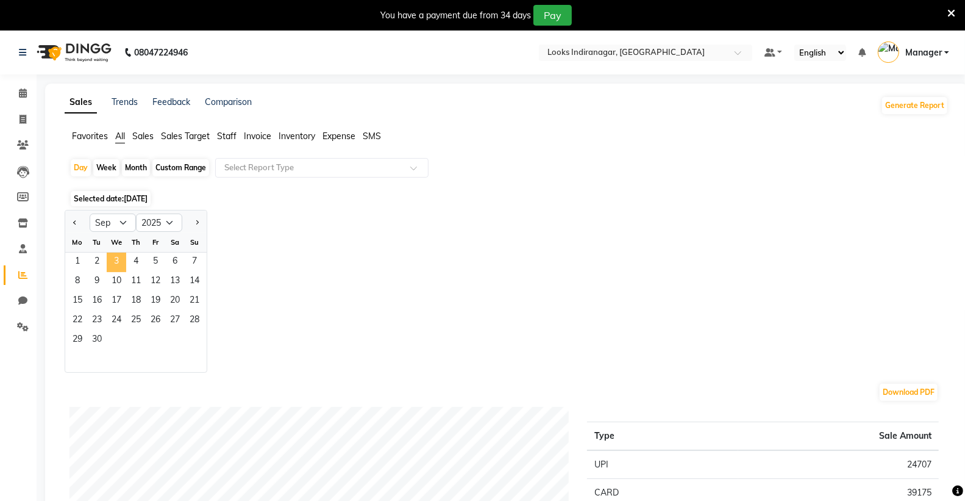
click at [118, 261] on span "3" at bounding box center [117, 262] width 20 height 20
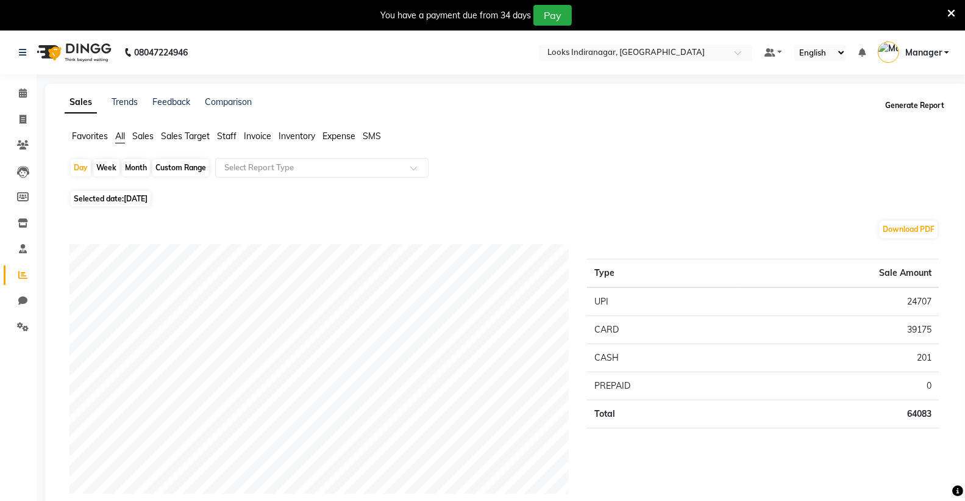
click at [916, 106] on button "Generate Report" at bounding box center [914, 105] width 65 height 17
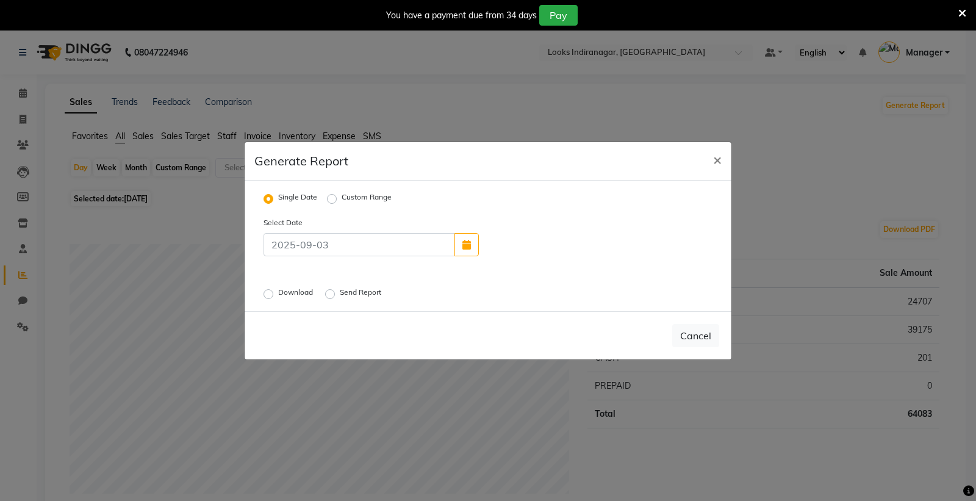
click at [278, 296] on label "Download" at bounding box center [296, 294] width 37 height 15
click at [266, 296] on input "Download" at bounding box center [270, 293] width 9 height 9
radio input "true"
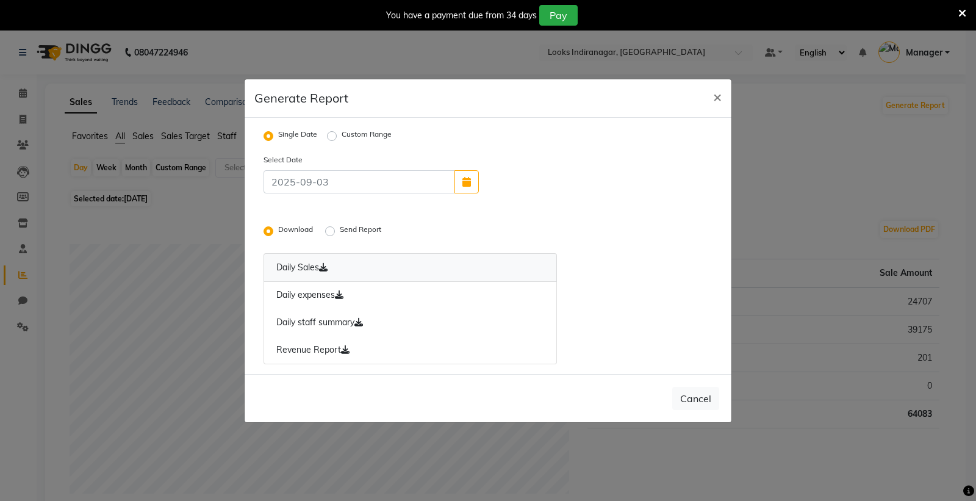
click at [327, 263] on icon at bounding box center [323, 267] width 9 height 9
click at [343, 295] on icon at bounding box center [339, 294] width 9 height 9
drag, startPoint x: 363, startPoint y: 321, endPoint x: 332, endPoint y: 375, distance: 62.0
click at [363, 321] on icon at bounding box center [358, 322] width 9 height 9
click at [346, 348] on icon at bounding box center [345, 349] width 9 height 9
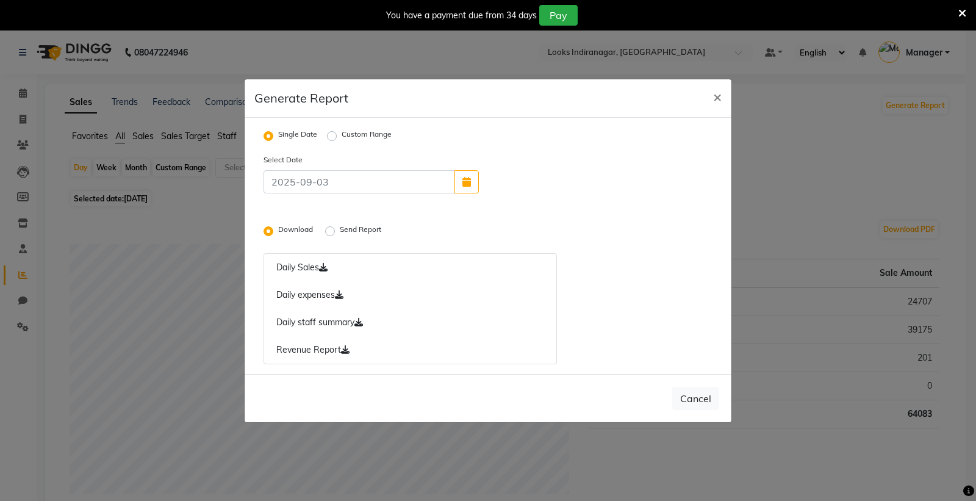
click at [340, 229] on label "Send Report" at bounding box center [362, 231] width 44 height 15
click at [330, 229] on input "Send Report" at bounding box center [331, 230] width 9 height 9
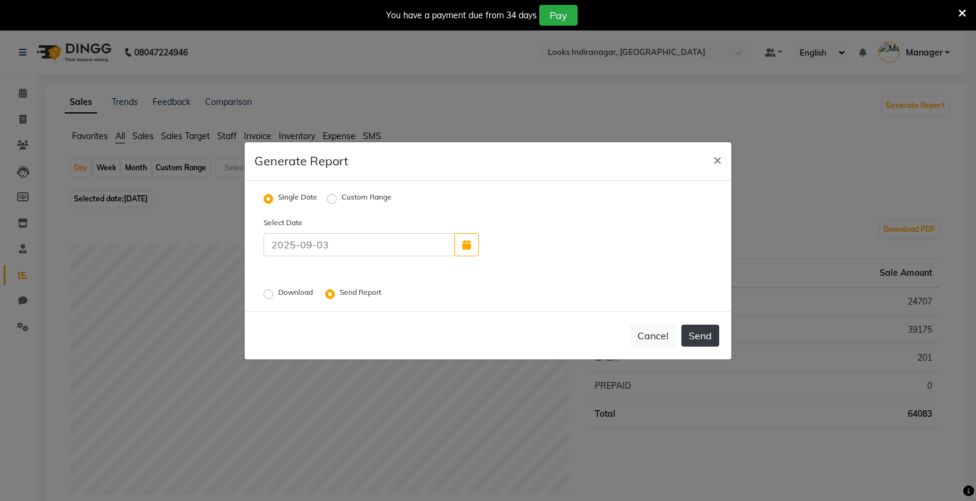
click at [698, 337] on button "Send" at bounding box center [700, 335] width 38 height 22
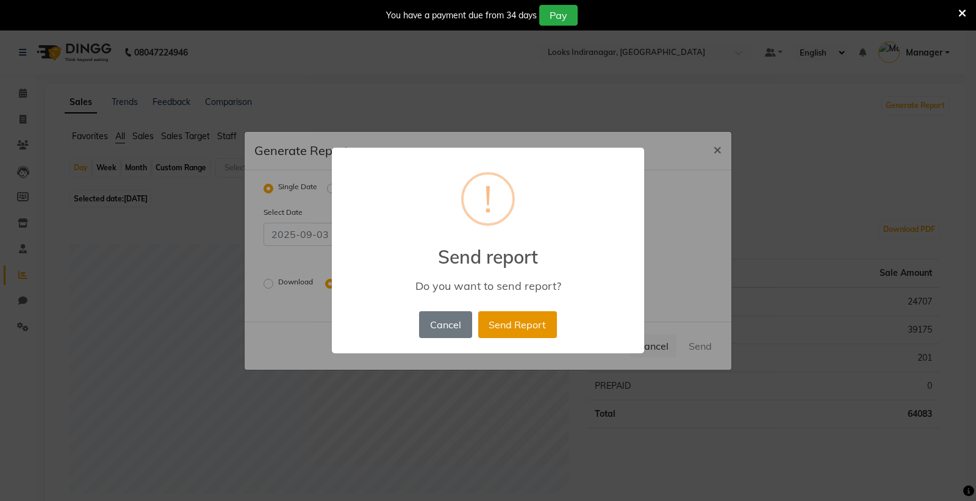
click at [520, 324] on button "Send Report" at bounding box center [517, 324] width 79 height 27
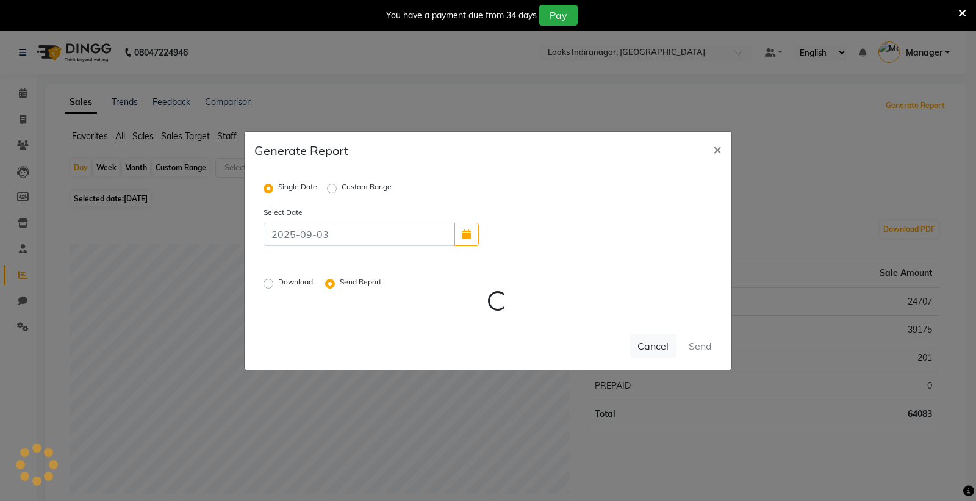
radio input "false"
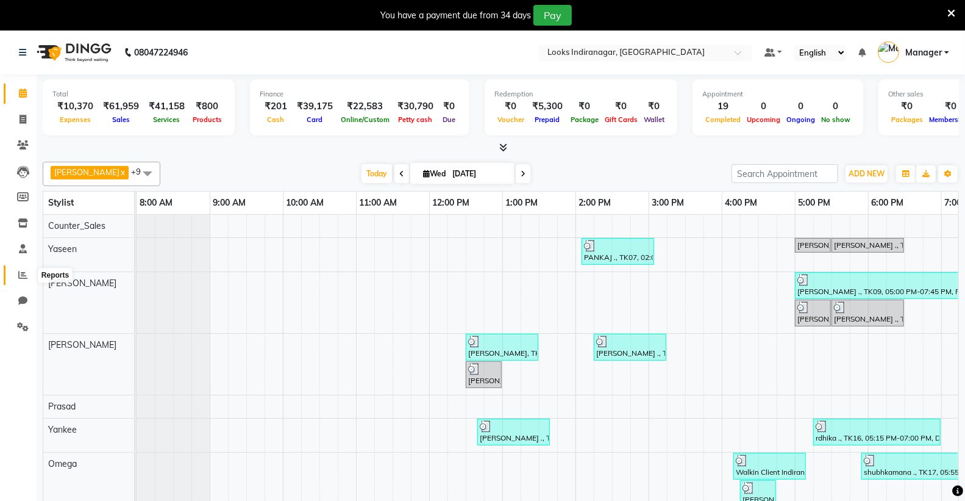
click at [22, 273] on icon at bounding box center [22, 274] width 9 height 9
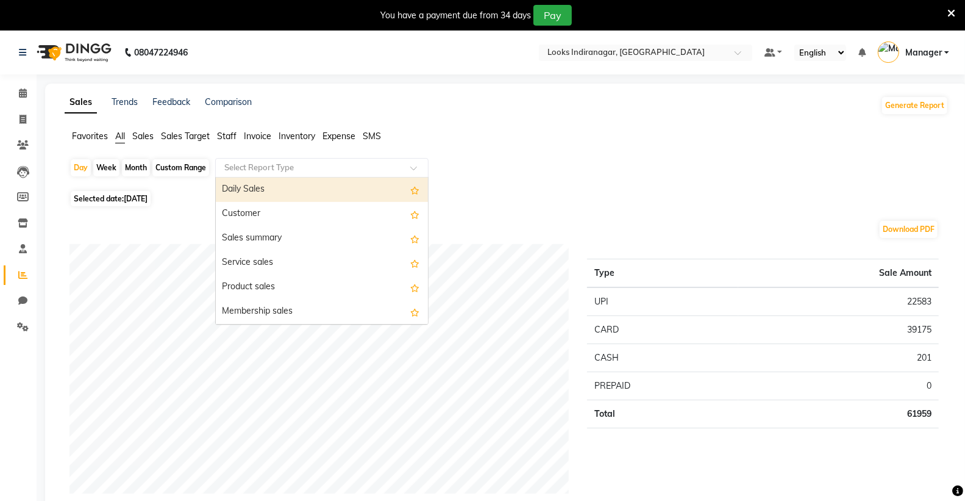
click at [287, 166] on input "text" at bounding box center [310, 168] width 176 height 12
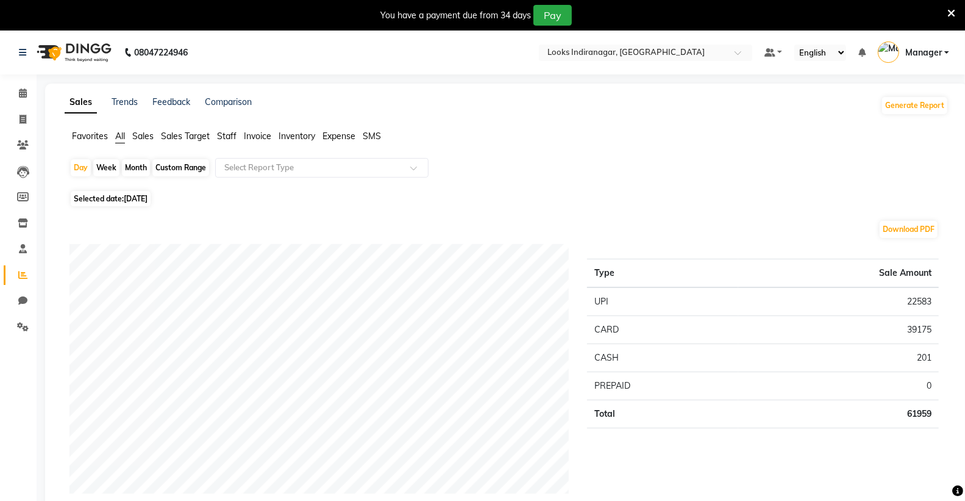
click at [148, 199] on span "[DATE]" at bounding box center [136, 198] width 24 height 9
select select "9"
select select "2025"
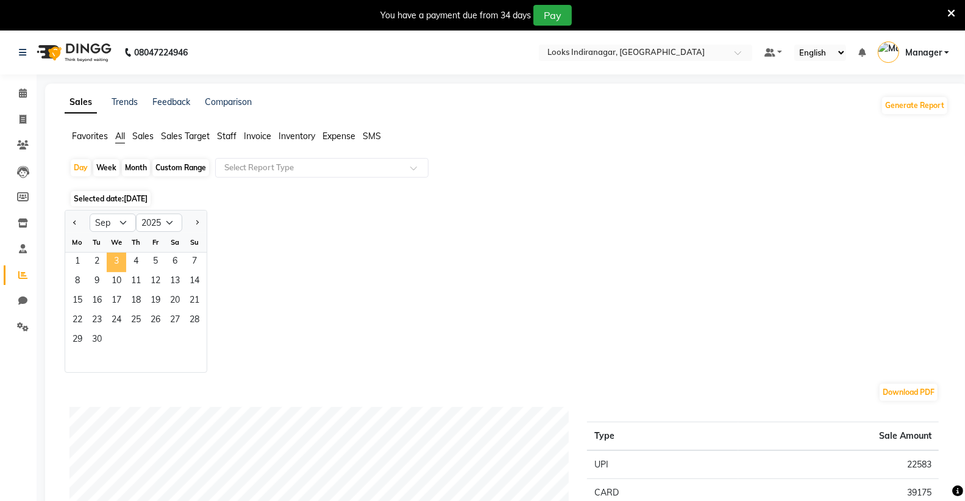
click at [117, 261] on span "3" at bounding box center [117, 262] width 20 height 20
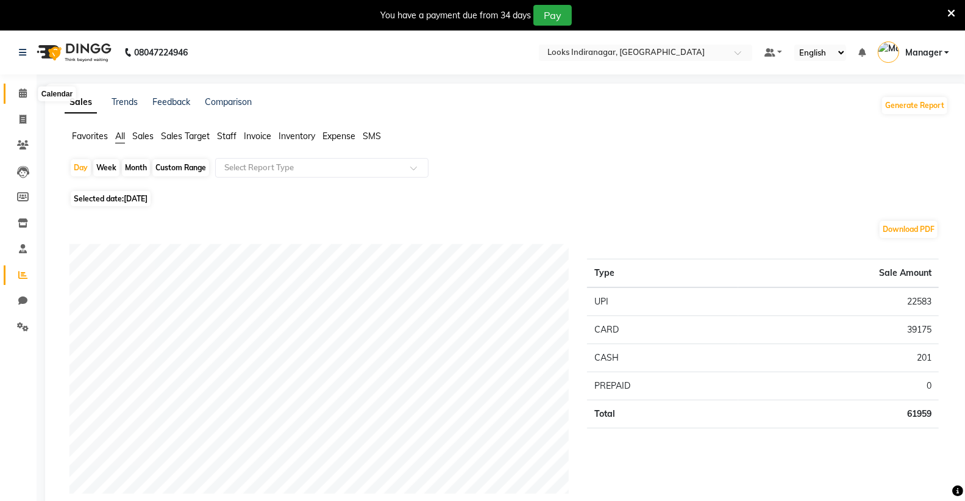
click at [23, 95] on icon at bounding box center [23, 92] width 8 height 9
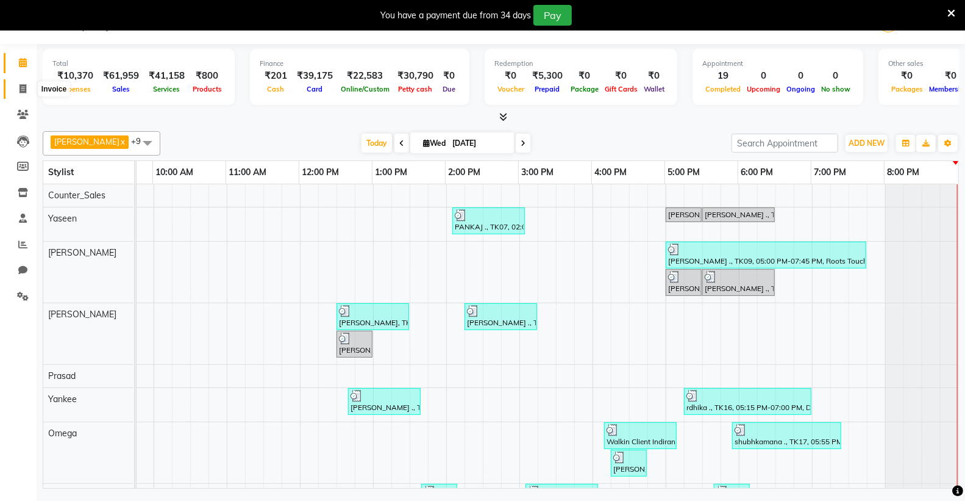
click at [23, 90] on icon at bounding box center [23, 88] width 7 height 9
select select "service"
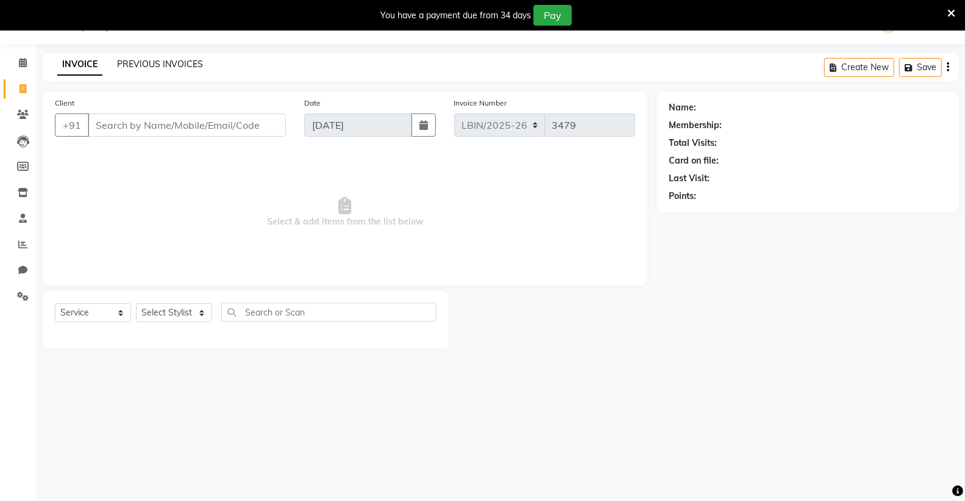
click at [149, 61] on link "PREVIOUS INVOICES" at bounding box center [160, 64] width 86 height 11
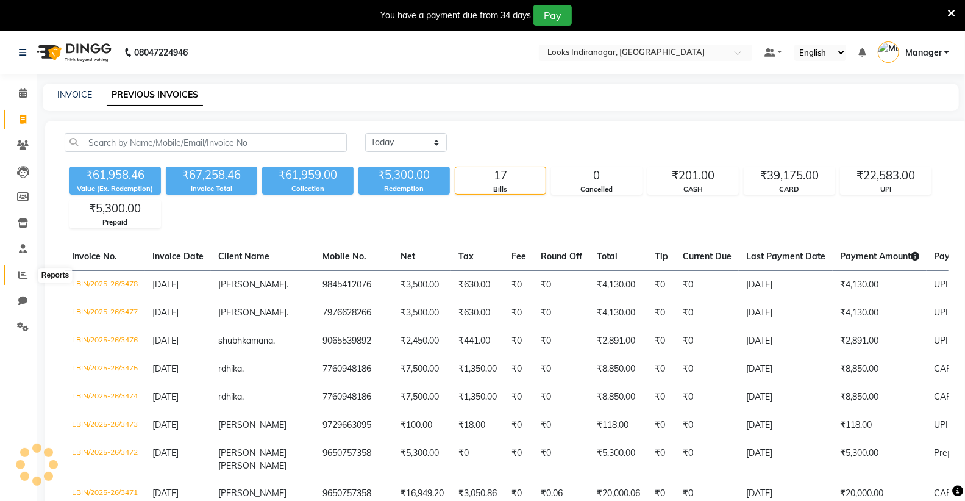
click at [24, 277] on icon at bounding box center [22, 274] width 9 height 9
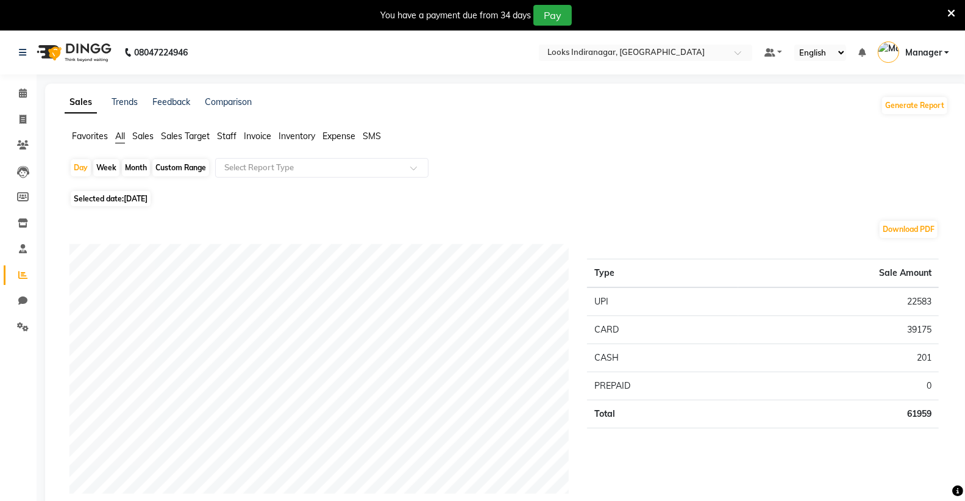
click at [226, 133] on span "Staff" at bounding box center [227, 135] width 20 height 11
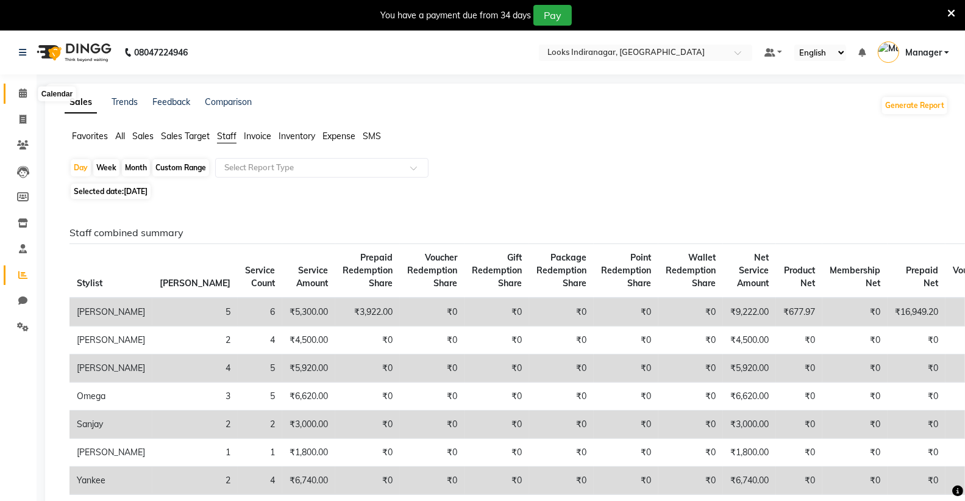
click at [24, 93] on icon at bounding box center [23, 92] width 8 height 9
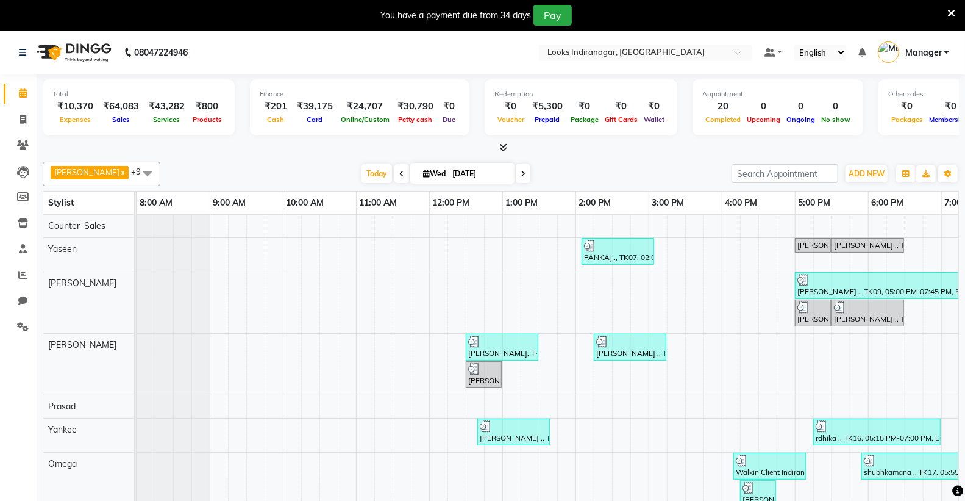
click at [506, 148] on icon at bounding box center [503, 147] width 8 height 9
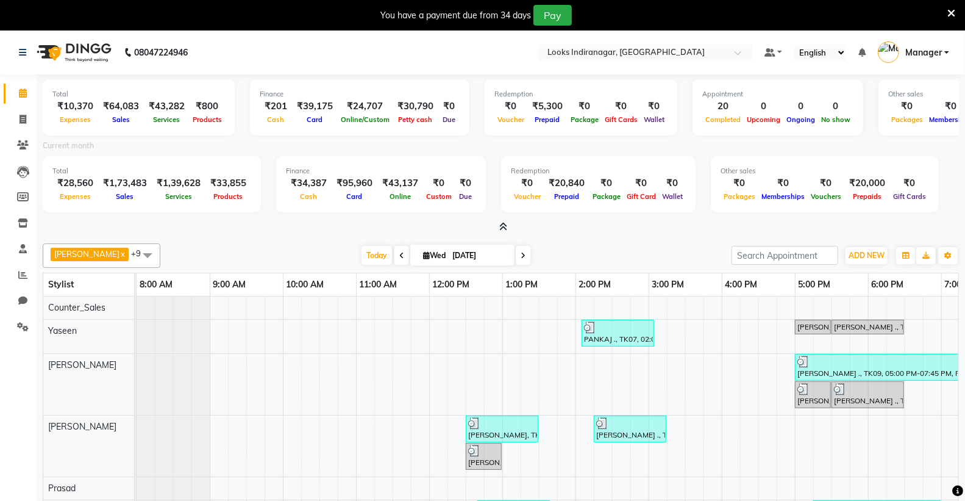
click at [507, 227] on div at bounding box center [501, 227] width 917 height 13
click at [498, 222] on span at bounding box center [501, 227] width 13 height 13
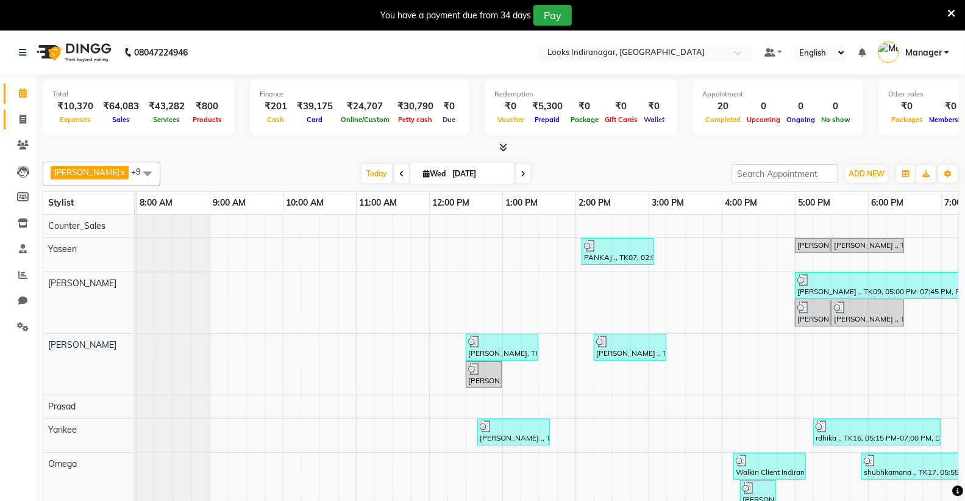
click at [26, 120] on span at bounding box center [22, 120] width 21 height 14
select select "service"
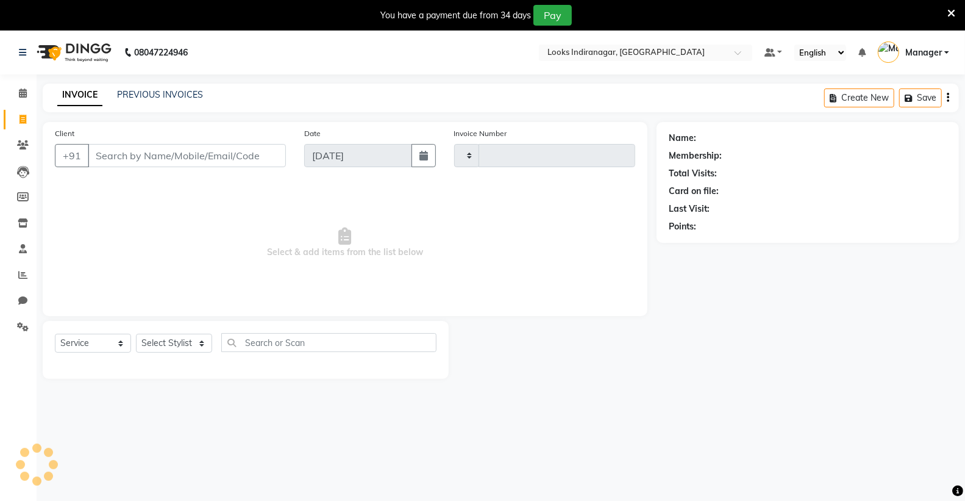
type input "3480"
select select "8708"
click at [162, 89] on link "PREVIOUS INVOICES" at bounding box center [160, 94] width 86 height 11
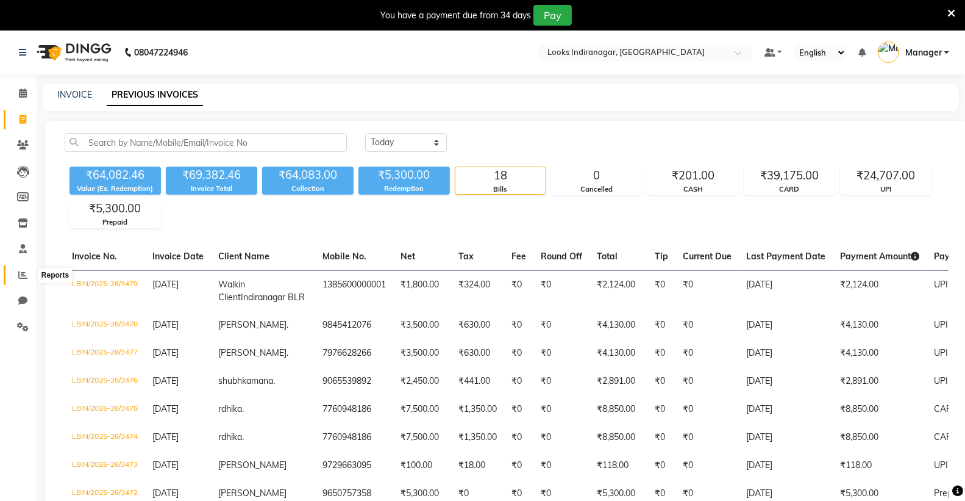
click at [22, 274] on icon at bounding box center [22, 274] width 9 height 9
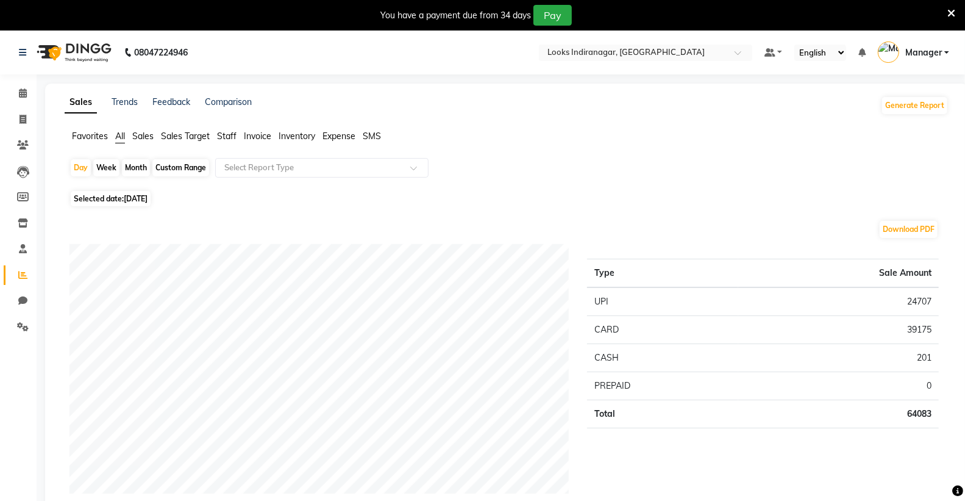
click at [220, 137] on span "Staff" at bounding box center [227, 135] width 20 height 11
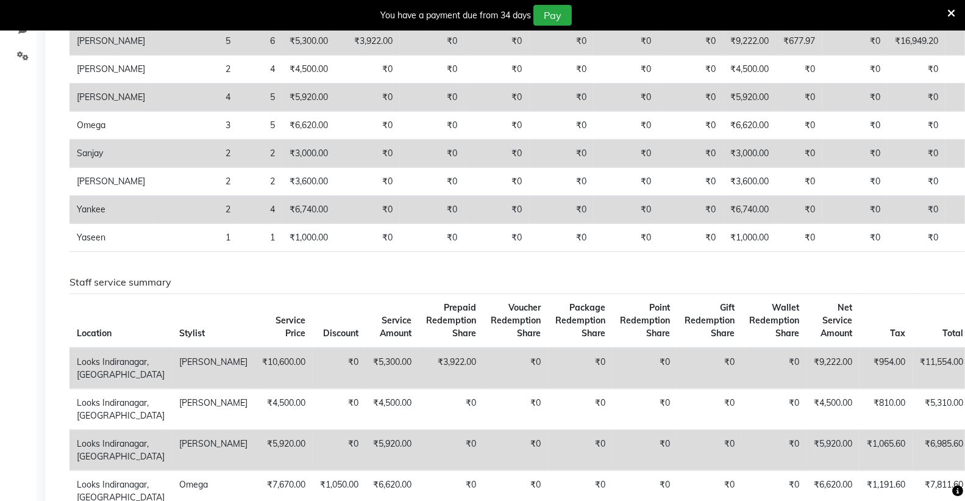
scroll to position [135, 0]
